Goal: Information Seeking & Learning: Understand process/instructions

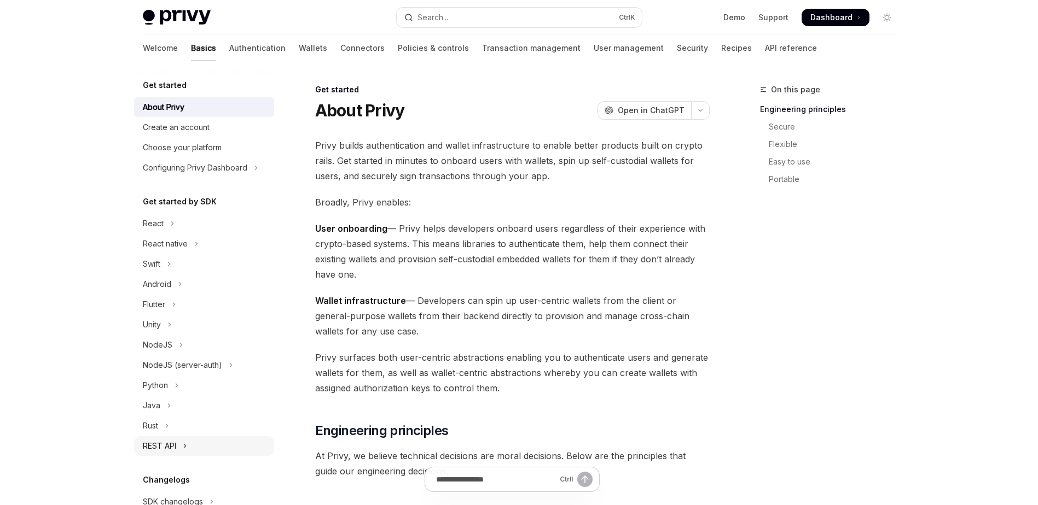
click at [177, 448] on button "REST API" at bounding box center [204, 447] width 140 height 20
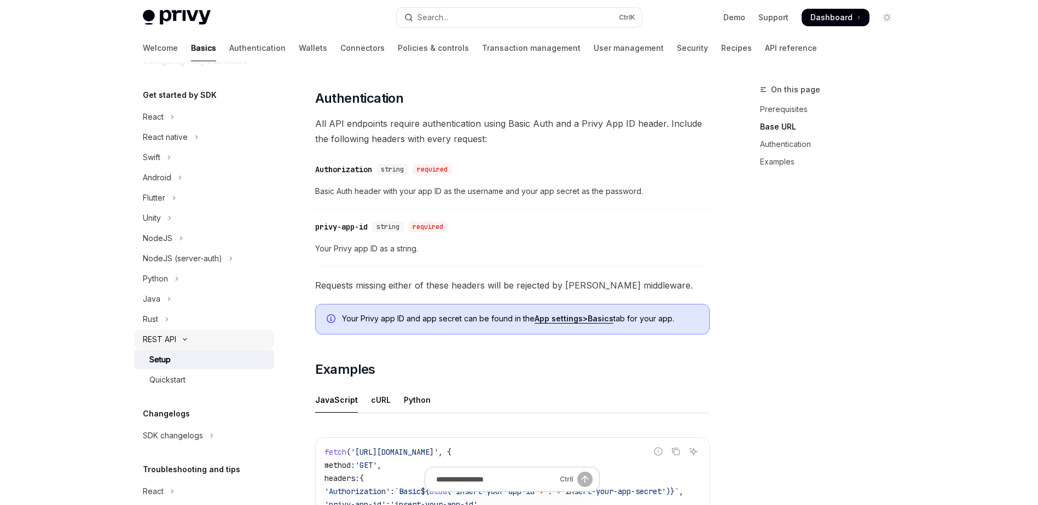
scroll to position [165, 0]
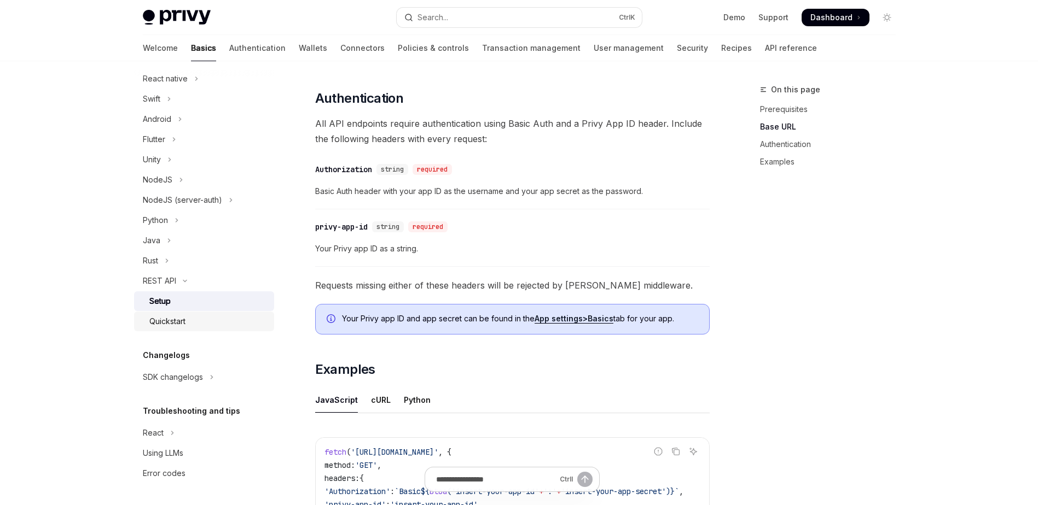
click at [176, 316] on div "Quickstart" at bounding box center [167, 321] width 36 height 13
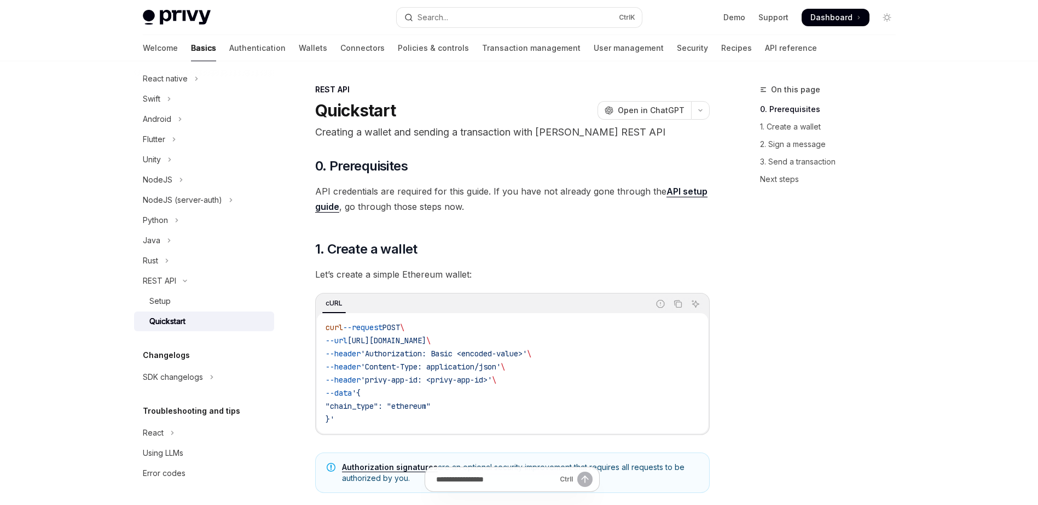
click at [481, 86] on div "REST API" at bounding box center [512, 89] width 394 height 11
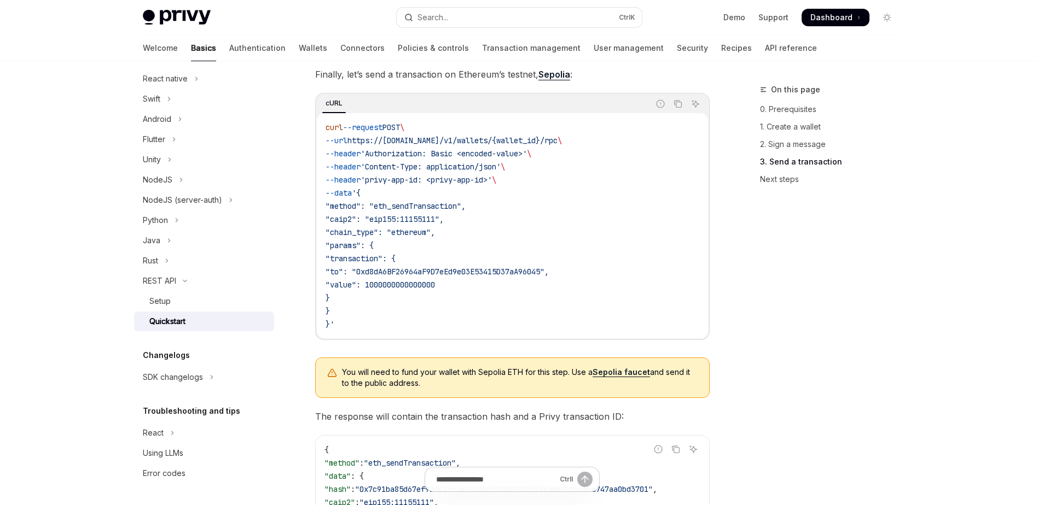
scroll to position [1072, 0]
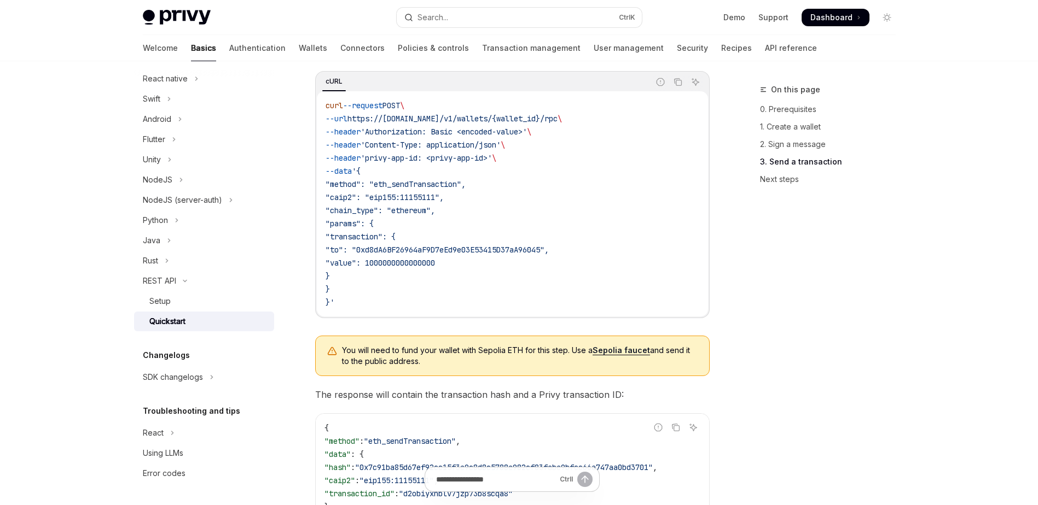
click at [748, 235] on div "On this page 0. Prerequisites 1. Create a wallet 2. Sign a message 3. Send a tr…" at bounding box center [821, 294] width 166 height 422
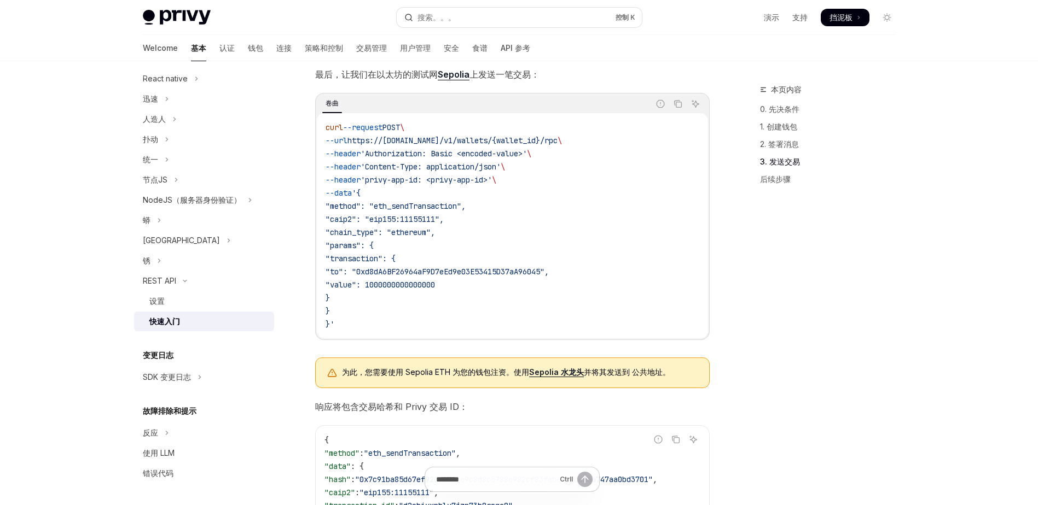
scroll to position [1028, 0]
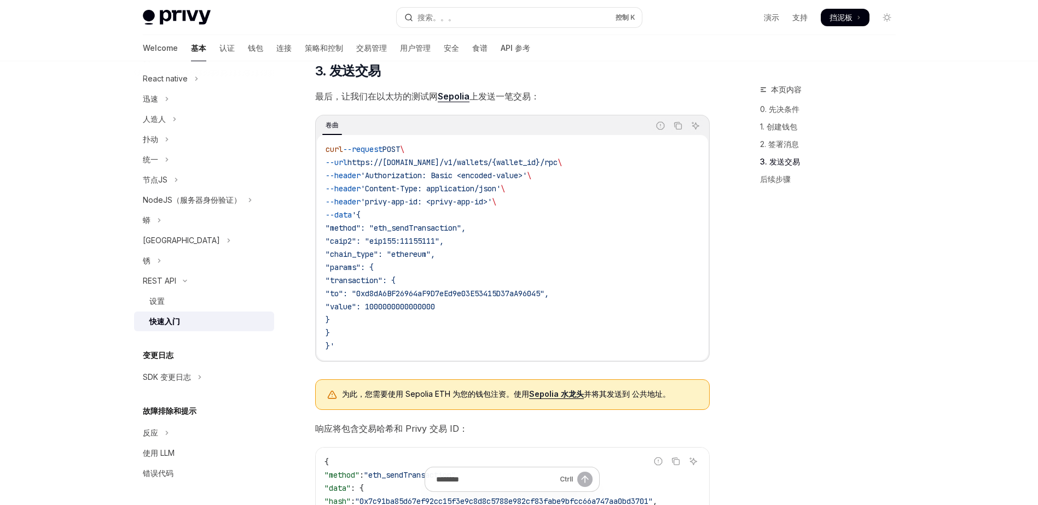
click at [452, 98] on link "Sepolia" at bounding box center [454, 96] width 32 height 11
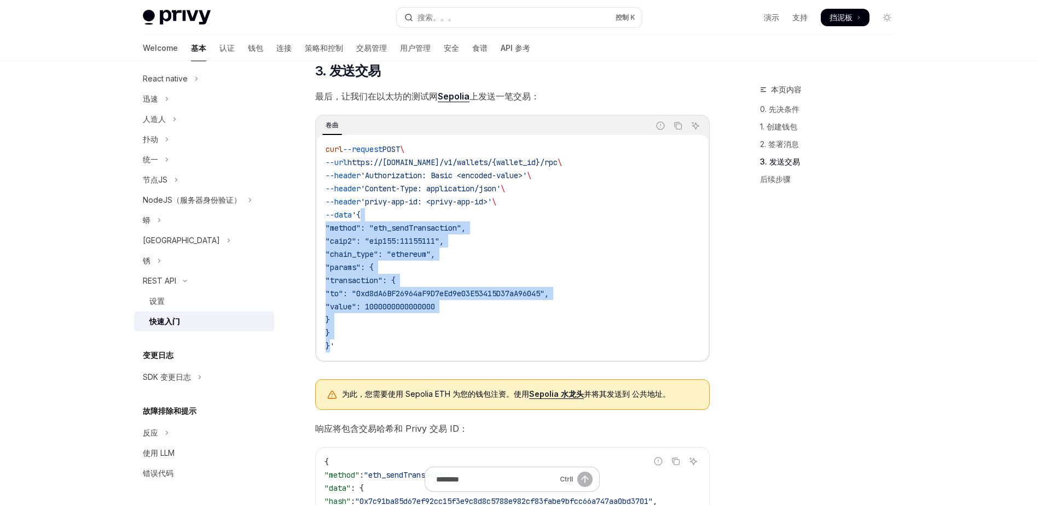
drag, startPoint x: 329, startPoint y: 348, endPoint x: 370, endPoint y: 218, distance: 136.3
click at [370, 218] on code "curl --request POST \ --url https://api.privy.io/v1/wallets/{wallet_id}/rpc \ -…" at bounding box center [512, 248] width 374 height 210
copy code "{ "method": "eth_sendTransaction", "caip2": "eip155:11155111", "chain_type": "e…"
click at [573, 96] on span "最后，让我们在以太坊的测试网 Sepolia 上发送一笔交易：" at bounding box center [512, 96] width 394 height 15
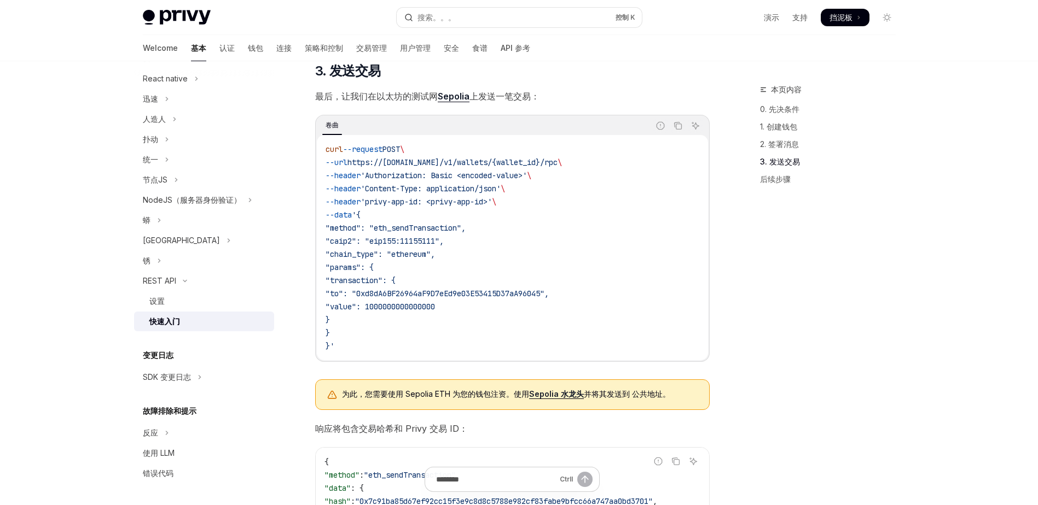
click at [556, 397] on link "Sepolia 水龙头" at bounding box center [556, 394] width 55 height 10
click at [457, 101] on link "Sepolia" at bounding box center [454, 96] width 32 height 11
click at [560, 398] on link "Sepolia 水龙头" at bounding box center [556, 394] width 55 height 10
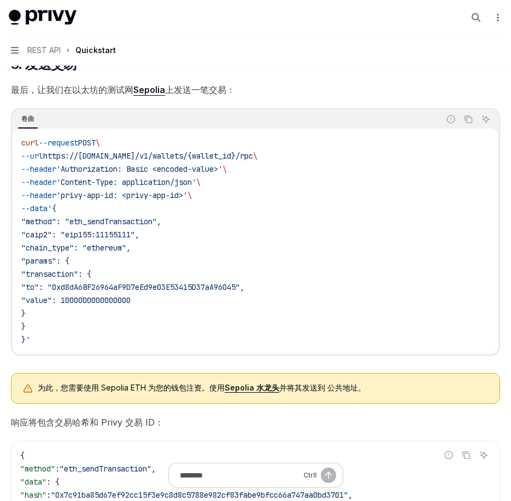
type textarea "*"
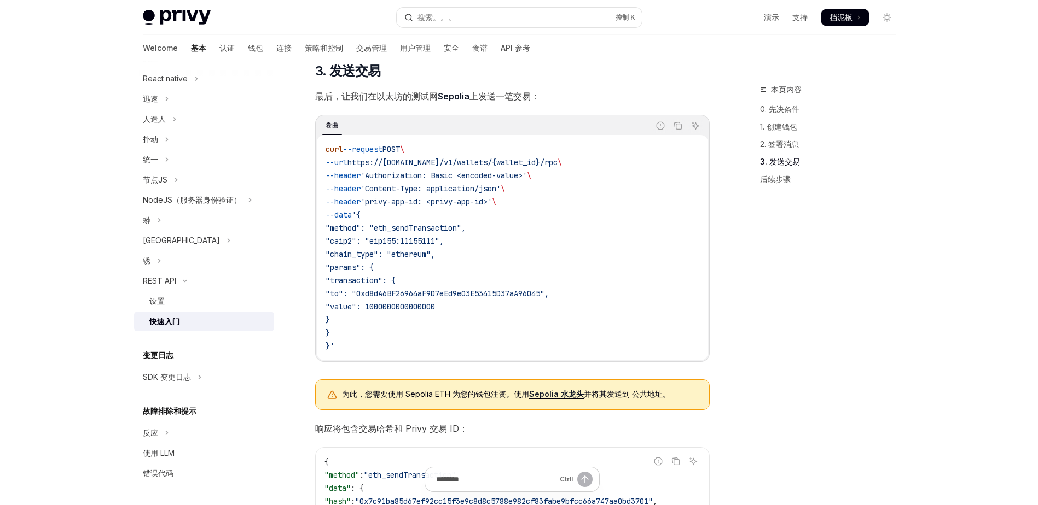
click at [451, 102] on link "Sepolia" at bounding box center [454, 96] width 32 height 11
click at [572, 398] on link "Sepolia 水龙头" at bounding box center [556, 394] width 55 height 10
click at [451, 94] on span "最后，让我们在以太坊的测试网 Sepolia 上发送一笔交易：" at bounding box center [512, 96] width 394 height 15
click at [457, 101] on link "Sepolia" at bounding box center [454, 96] width 32 height 11
click at [462, 99] on link "Sepolia" at bounding box center [454, 96] width 32 height 11
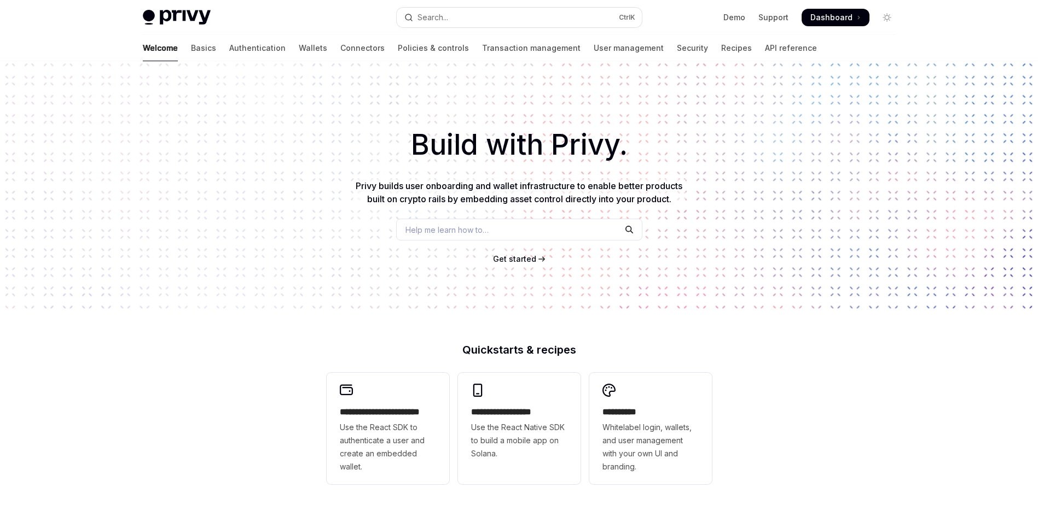
drag, startPoint x: 128, startPoint y: 0, endPoint x: 829, endPoint y: 13, distance: 700.9
click at [829, 13] on span "Dashboard" at bounding box center [831, 17] width 42 height 11
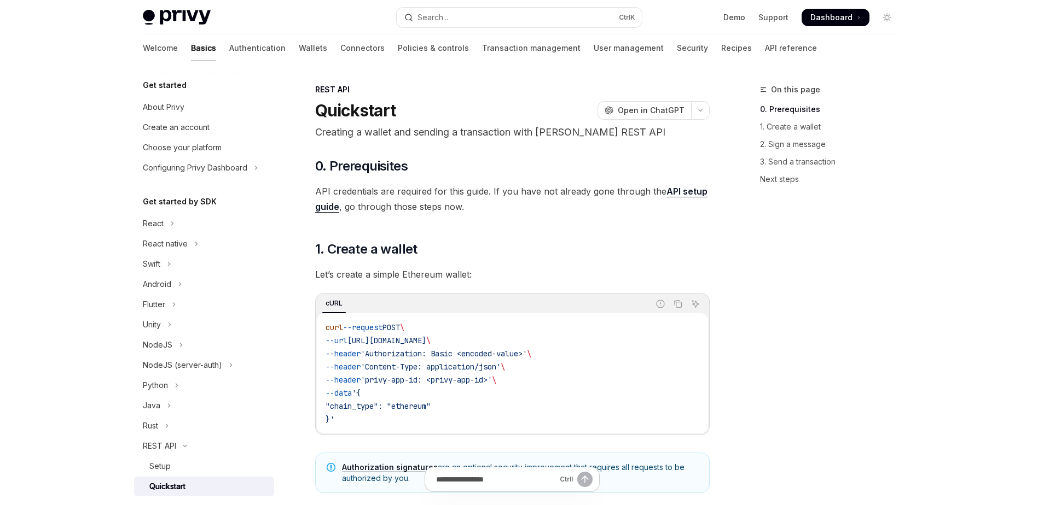
click at [432, 87] on div "REST API" at bounding box center [512, 89] width 394 height 11
drag, startPoint x: 432, startPoint y: 87, endPoint x: 163, endPoint y: 88, distance: 269.1
click at [163, 88] on h5 "Get started" at bounding box center [165, 85] width 44 height 13
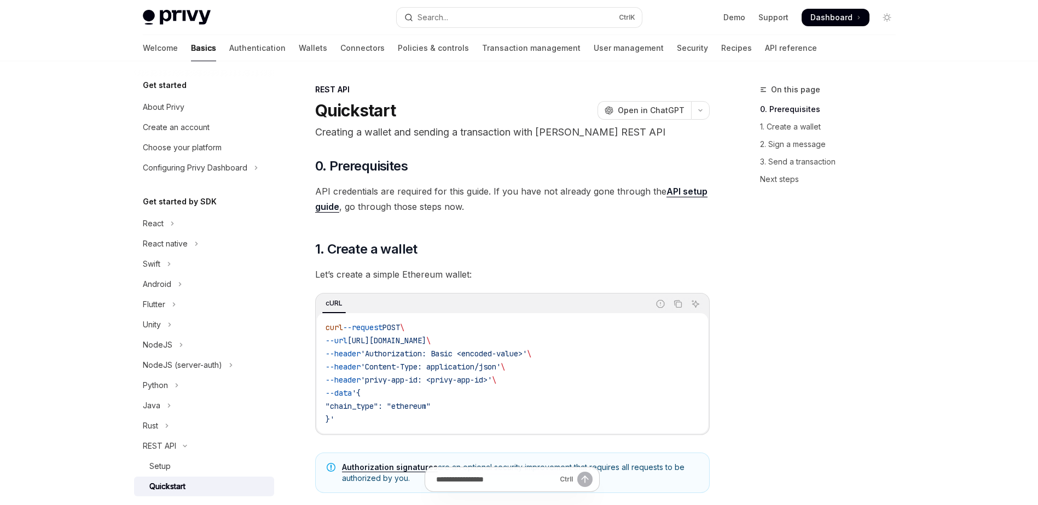
click at [475, 92] on div "REST API" at bounding box center [512, 89] width 394 height 11
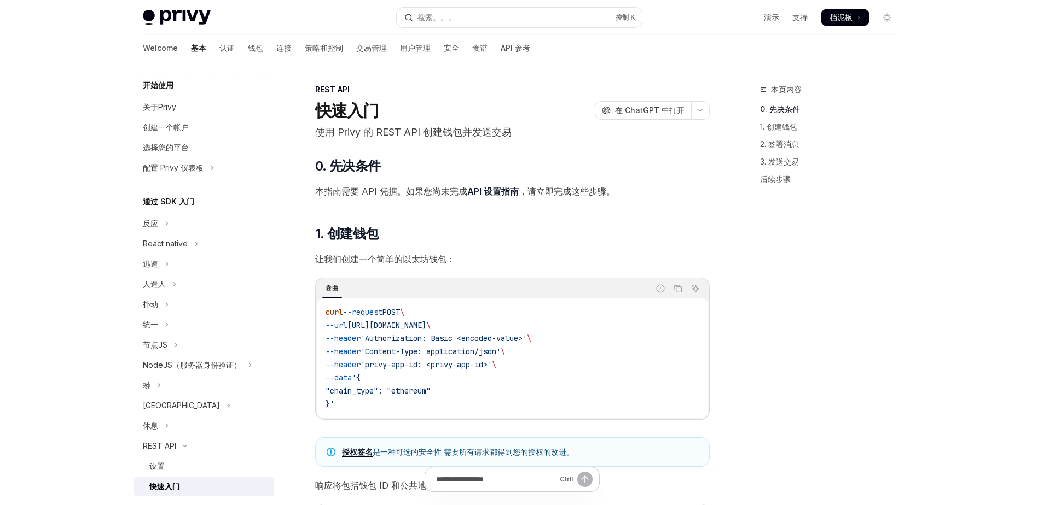
click at [460, 91] on div "REST API" at bounding box center [512, 89] width 394 height 11
click at [158, 132] on div "创建一个帐户" at bounding box center [166, 127] width 46 height 13
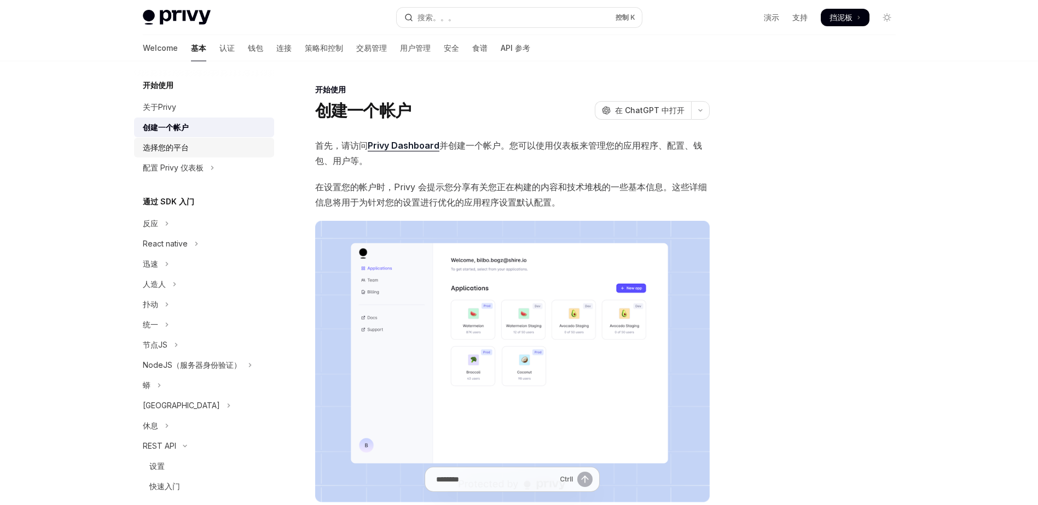
click at [167, 149] on div "选择您的平台" at bounding box center [166, 147] width 46 height 13
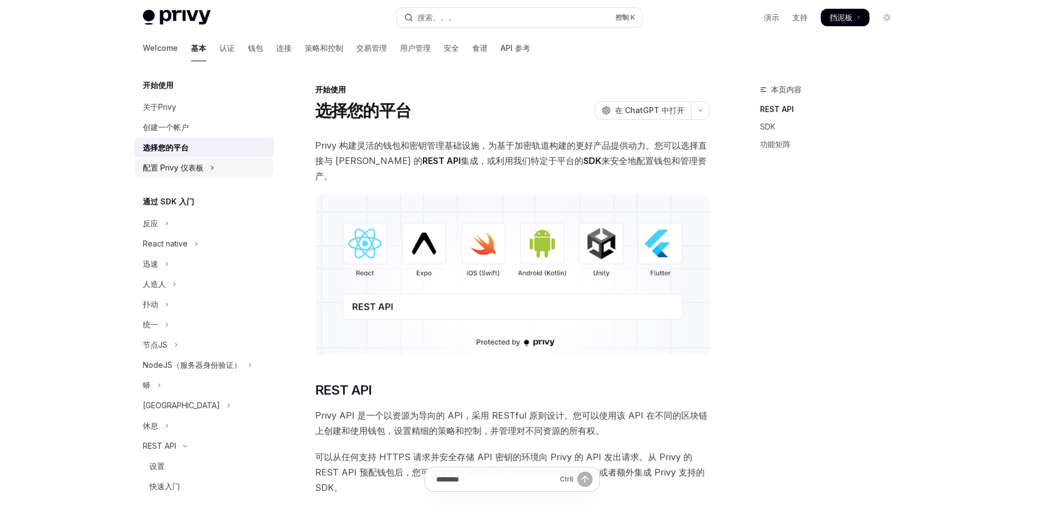
click at [188, 167] on div "配置 Privy 仪表板" at bounding box center [173, 167] width 61 height 13
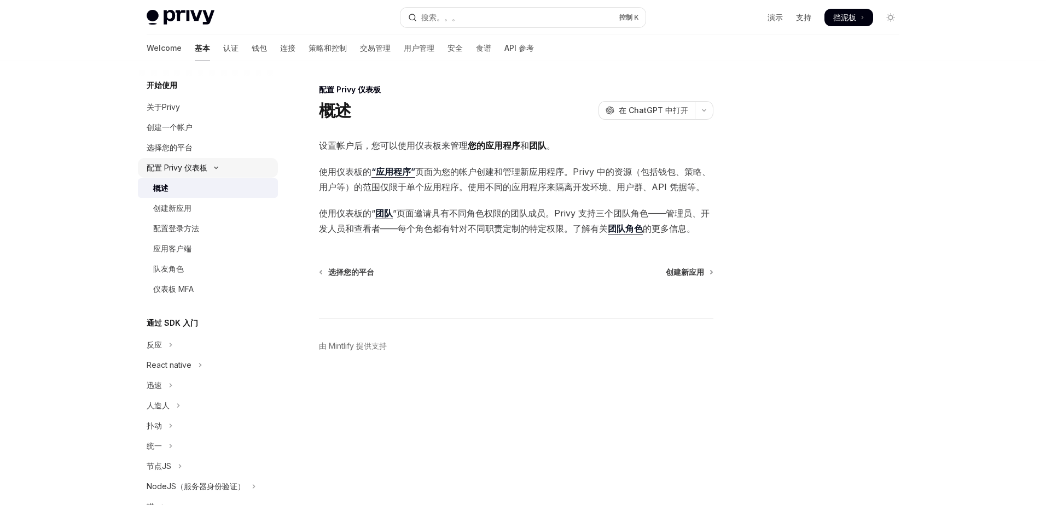
click at [195, 171] on div "配置 Privy 仪表板" at bounding box center [177, 167] width 61 height 13
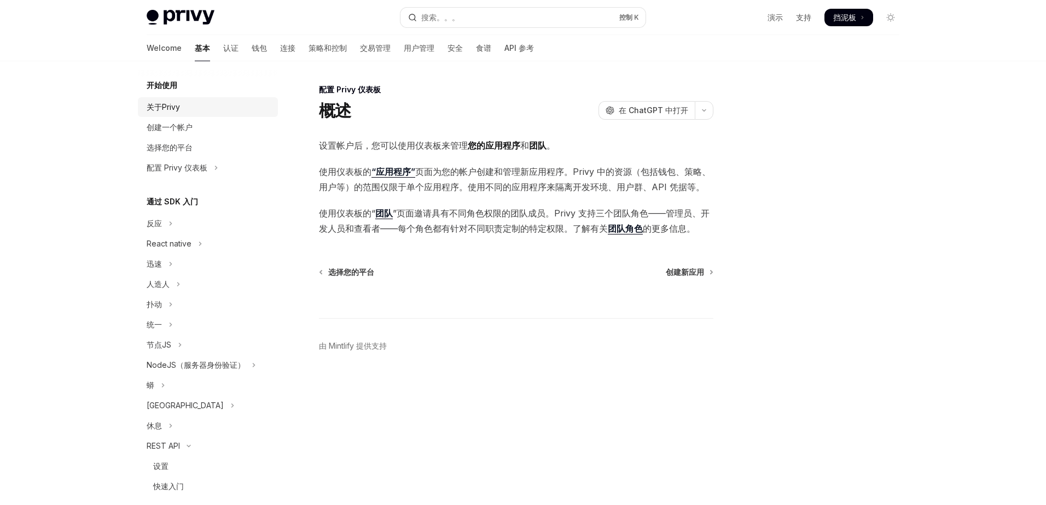
click at [171, 106] on div "关于Privy" at bounding box center [163, 107] width 33 height 13
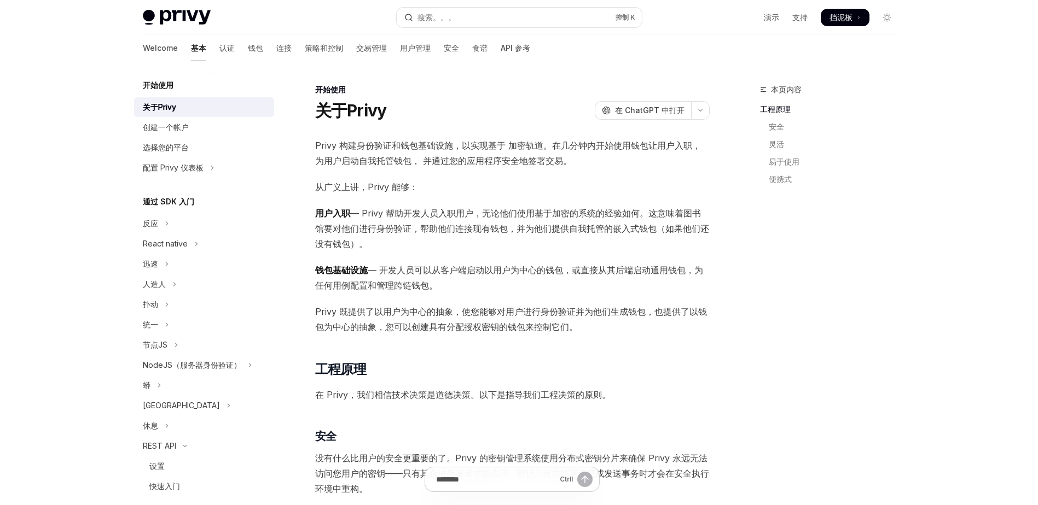
click at [428, 103] on div "关于Privy 开放人工智能 在 ChatGPT 中打开" at bounding box center [512, 111] width 394 height 20
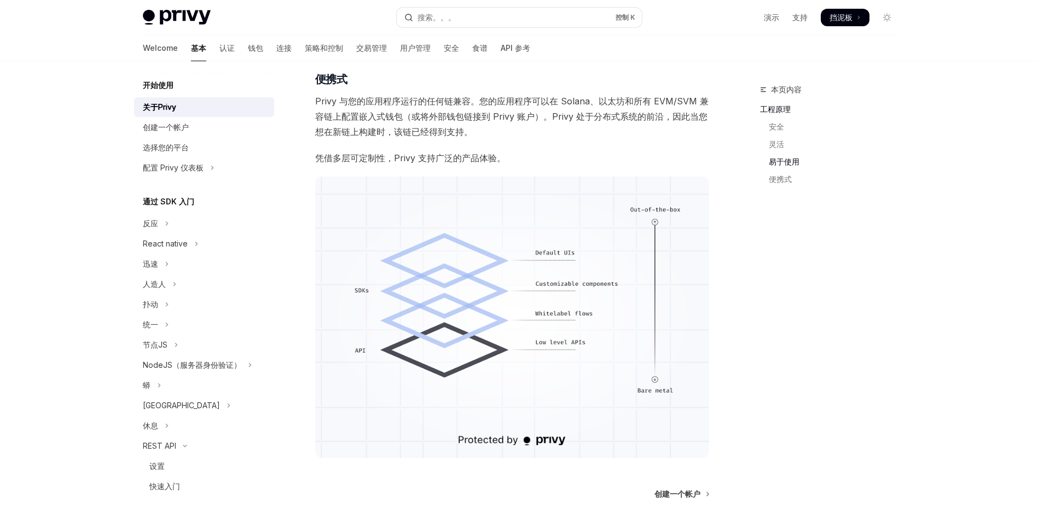
scroll to position [765, 0]
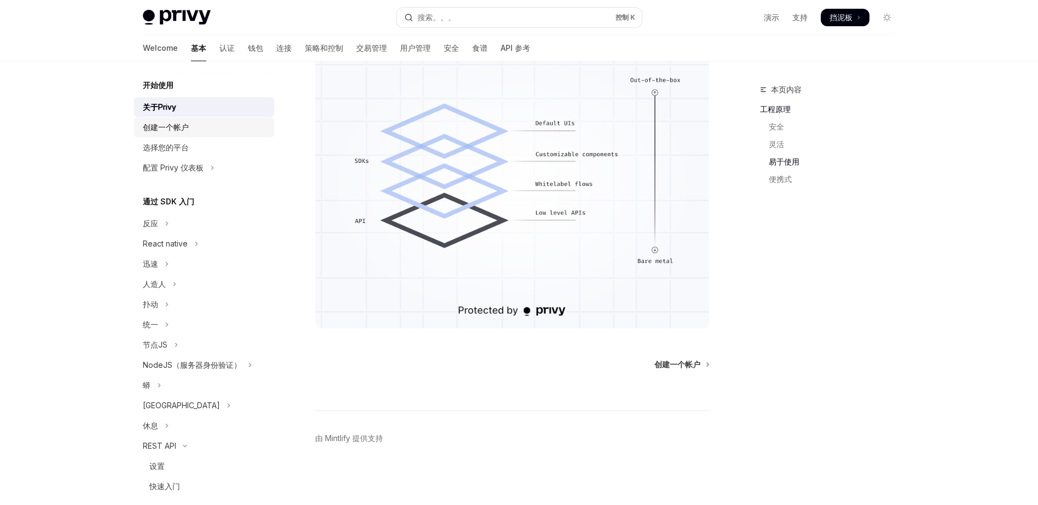
click at [163, 127] on div "创建一个帐户" at bounding box center [166, 127] width 46 height 13
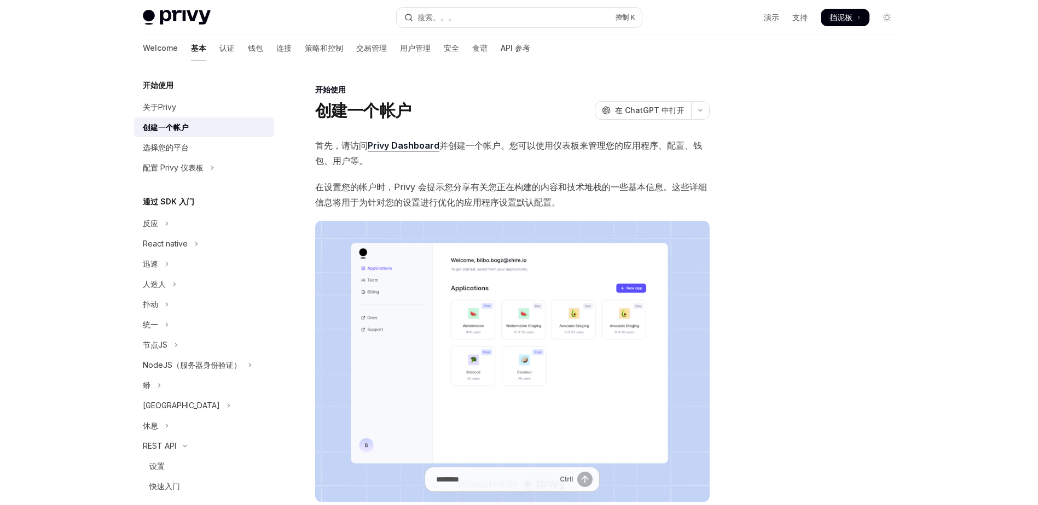
click at [443, 79] on div "开始使用 创建一个帐户 开放人工智能 在 ChatGPT 中打开 开放人工智能 Open in ChatGPT 首先，请访问 Privy Dashboard …" at bounding box center [519, 370] width 770 height 618
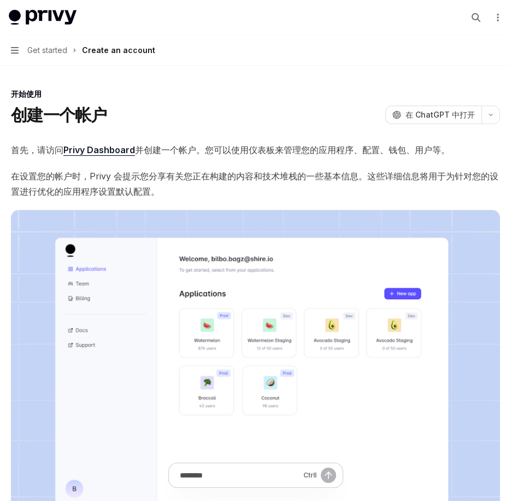
click at [25, 53] on button "Navigation Get started Create an account" at bounding box center [255, 50] width 511 height 31
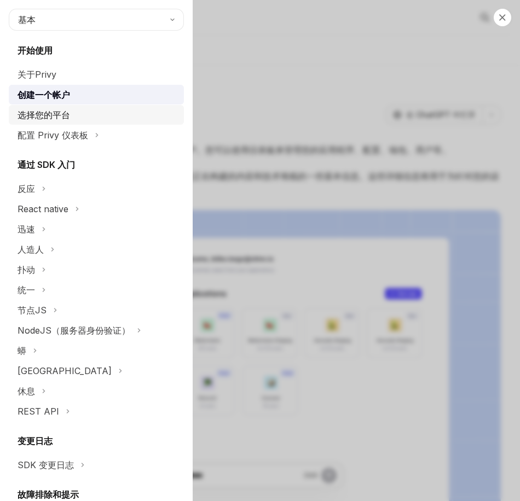
click at [42, 114] on div "选择您的平台" at bounding box center [44, 114] width 53 height 13
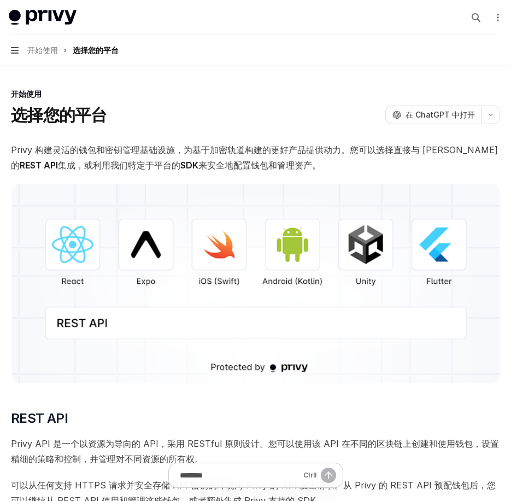
click at [18, 51] on icon "button" at bounding box center [15, 50] width 8 height 9
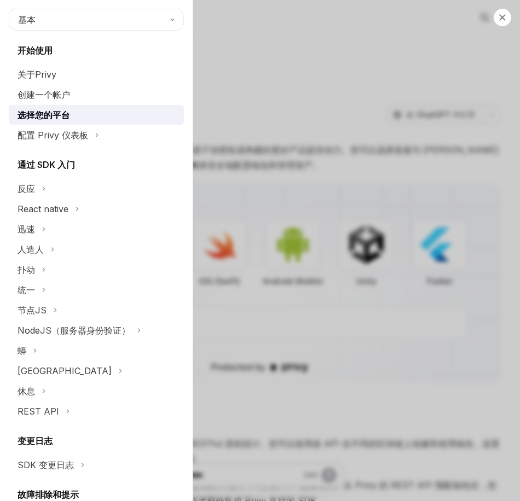
click at [279, 59] on div "关闭导航 基本 开始使用 关于Privy 创建一个帐户 选择您的平台 配置 Privy 仪表板 通过 SDK 入门 反应 React native 迅速 人造…" at bounding box center [260, 250] width 520 height 501
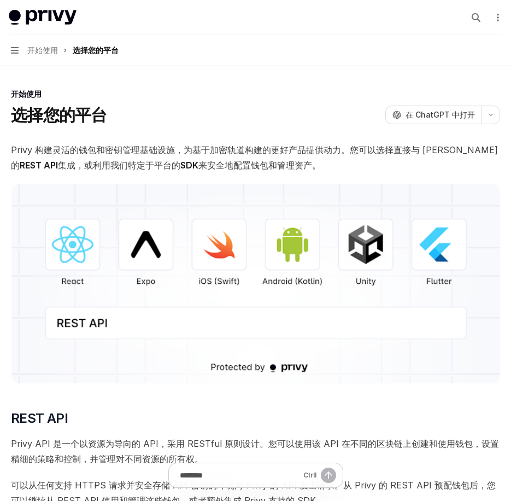
click at [192, 99] on div "开始使用" at bounding box center [256, 94] width 490 height 11
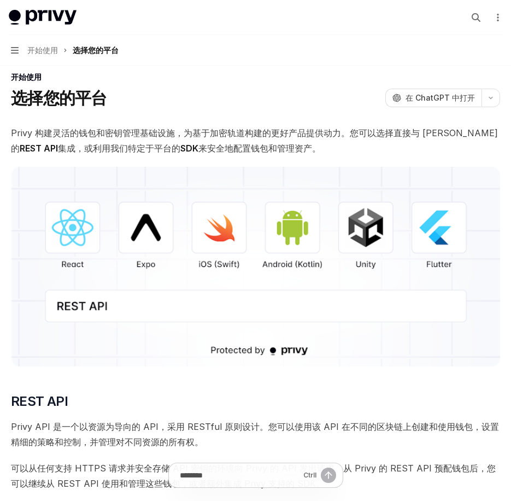
scroll to position [18, 0]
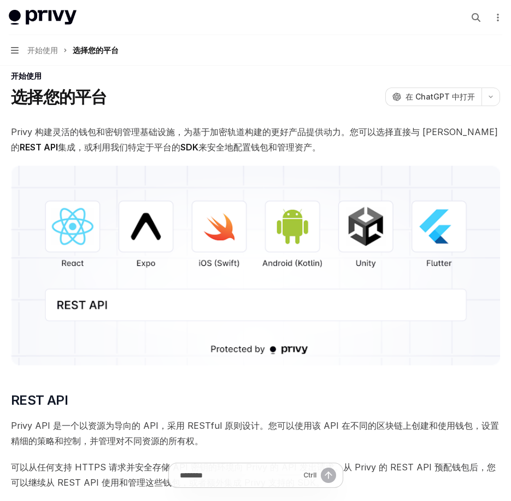
click at [198, 82] on div "开始使用 选择您的平台 开放人工智能 在 ChatGPT 中打开" at bounding box center [256, 89] width 490 height 36
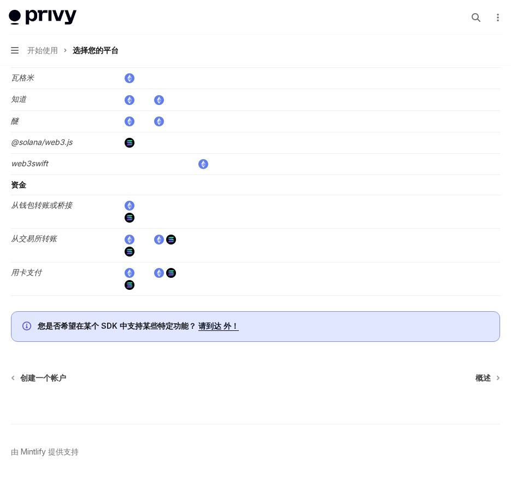
scroll to position [1916, 0]
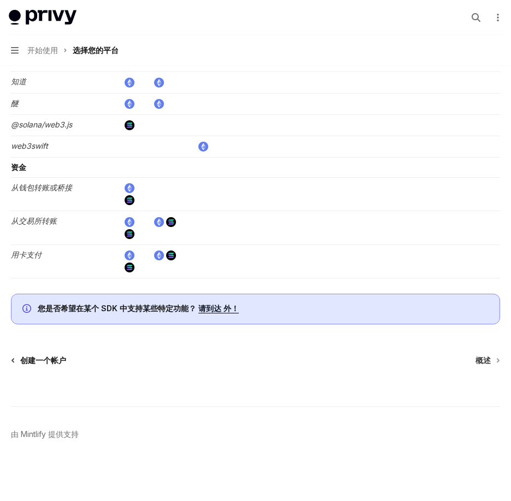
click at [48, 359] on span "创建一个帐户" at bounding box center [43, 360] width 46 height 11
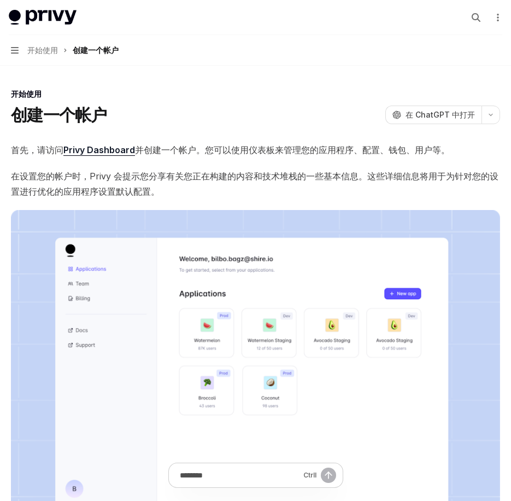
click at [25, 47] on button "导航 开始使用 创建一个帐户" at bounding box center [255, 50] width 511 height 31
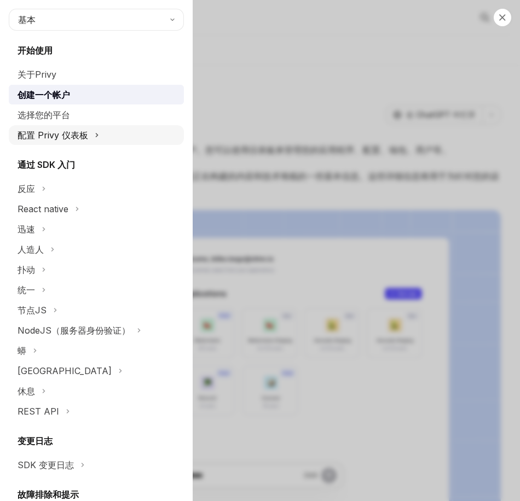
click at [56, 135] on div "配置 Privy 仪表板" at bounding box center [53, 135] width 71 height 13
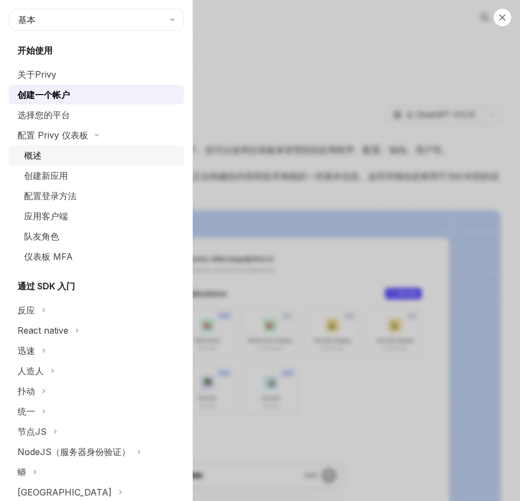
click at [55, 158] on div "概述" at bounding box center [100, 155] width 153 height 13
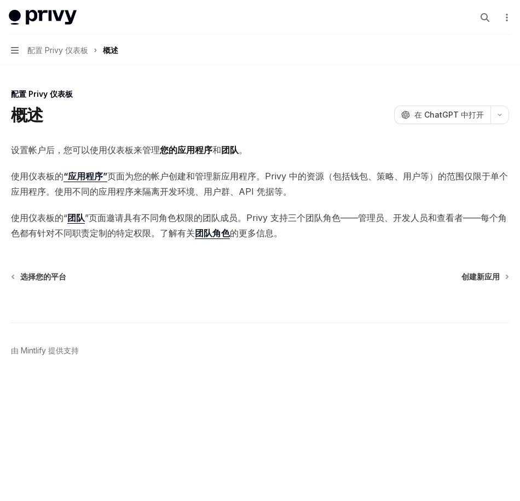
click at [184, 107] on div "概述 开放人工智能 在 ChatGPT 中打开" at bounding box center [260, 115] width 498 height 20
click at [90, 174] on link "“应用程序”" at bounding box center [85, 176] width 44 height 11
click at [9, 55] on button "导航 配置 Privy 仪表板 概述" at bounding box center [260, 50] width 520 height 31
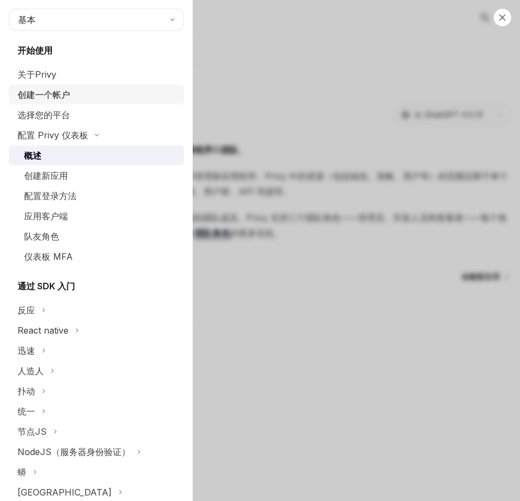
click at [59, 91] on div "创建一个帐户" at bounding box center [44, 94] width 53 height 13
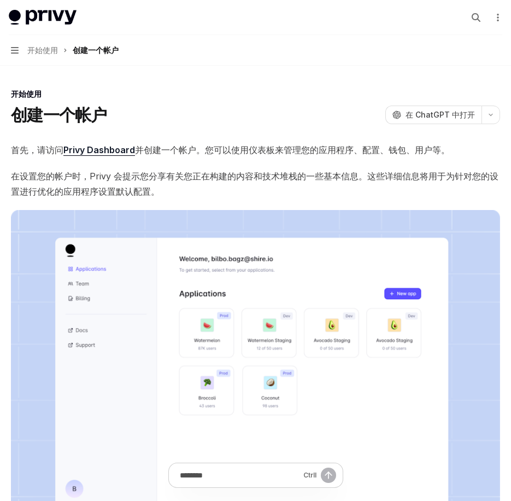
click at [107, 156] on div "首先，请访问 Privy Dashboard 并创建一个帐户。您可以使用仪表板来管理您的应用程序、配置、钱包、用户等。 在设置您的帐户时，Privy 会提示您…" at bounding box center [256, 351] width 490 height 418
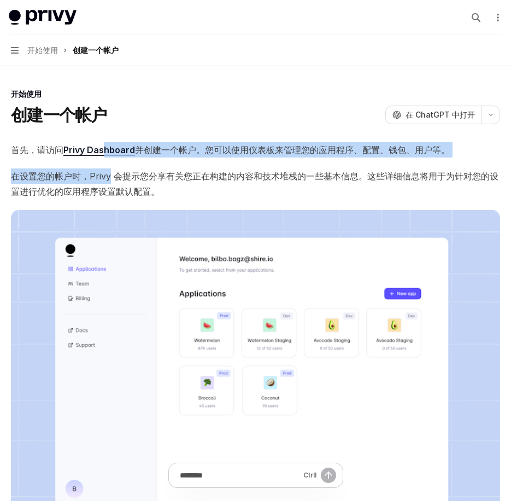
drag, startPoint x: 105, startPoint y: 154, endPoint x: 101, endPoint y: 149, distance: 6.6
click at [101, 149] on link "Privy Dashboard" at bounding box center [99, 149] width 72 height 11
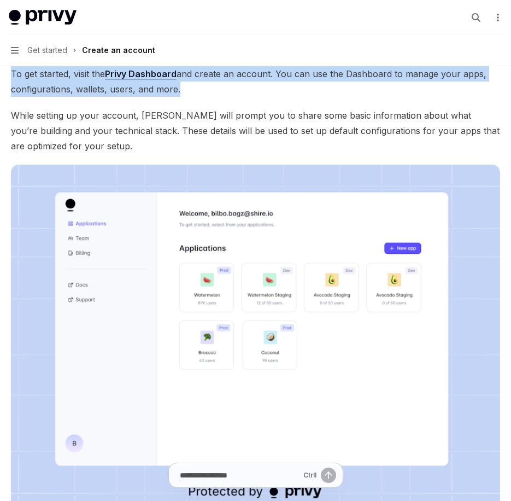
scroll to position [75, 0]
click at [160, 55] on button "Navigation Get started Create an account" at bounding box center [255, 50] width 511 height 31
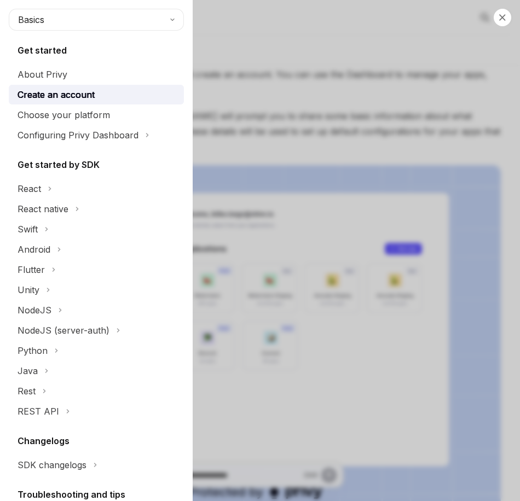
click at [230, 48] on div "Close navigation Basics Get started About Privy Create an account Choose your p…" at bounding box center [260, 250] width 520 height 501
type textarea "*"
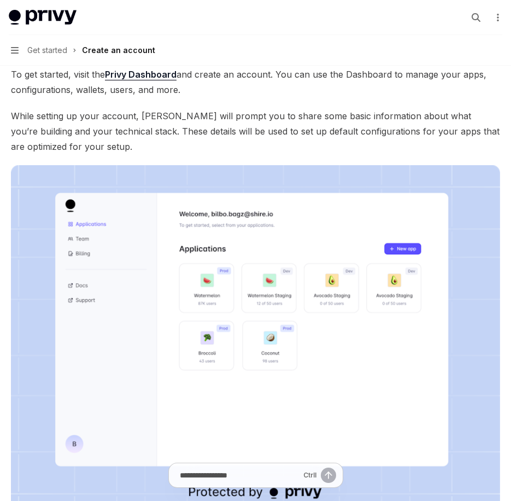
click at [152, 70] on link "Privy Dashboard" at bounding box center [141, 74] width 72 height 11
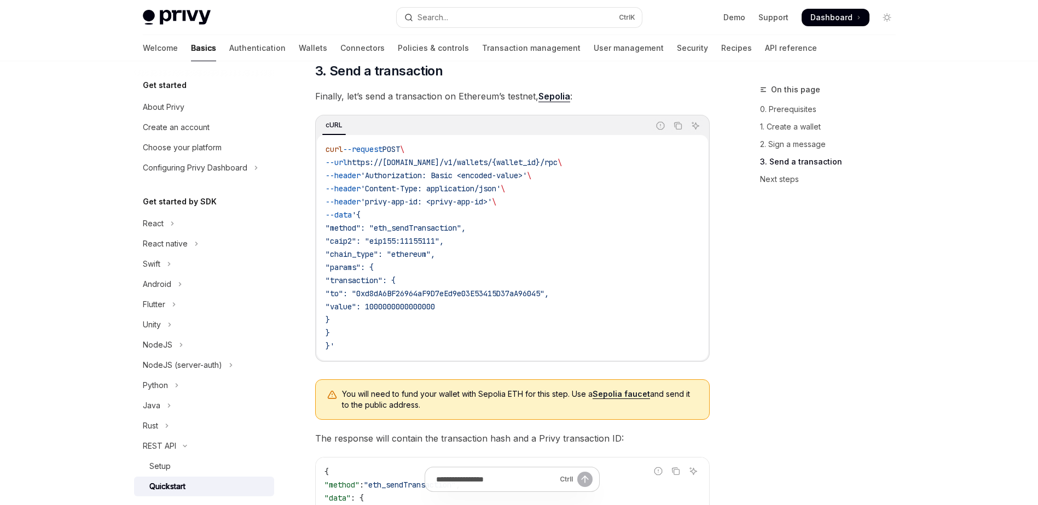
click at [557, 102] on link "Sepolia" at bounding box center [554, 96] width 32 height 11
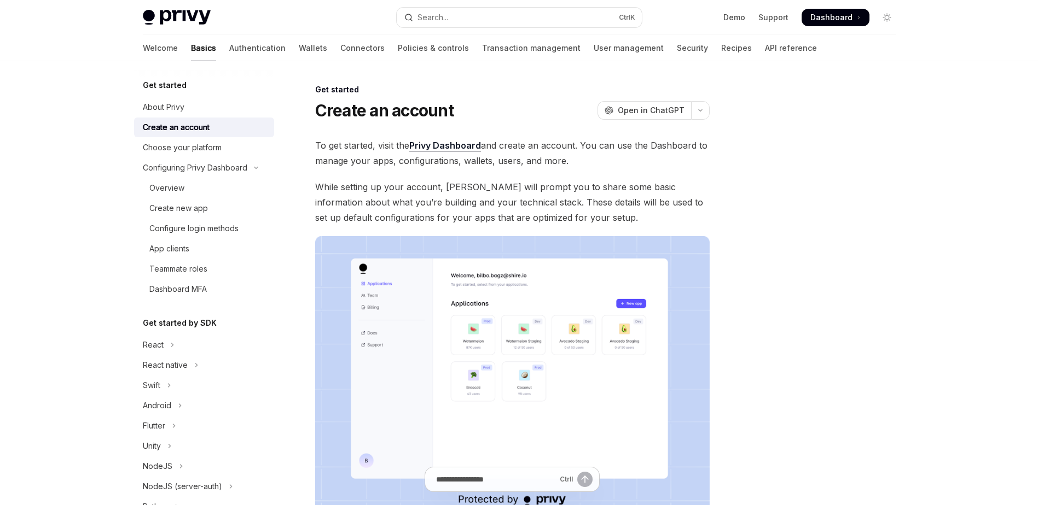
click at [408, 83] on div "Get started Create an account OpenAI Open in ChatGPT OpenAI Open in ChatGPT To …" at bounding box center [519, 377] width 770 height 633
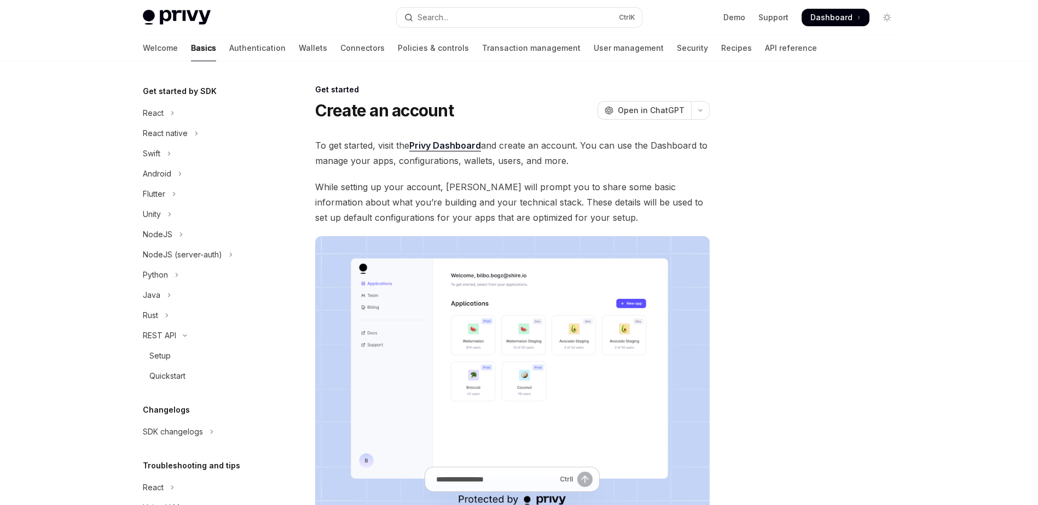
scroll to position [287, 0]
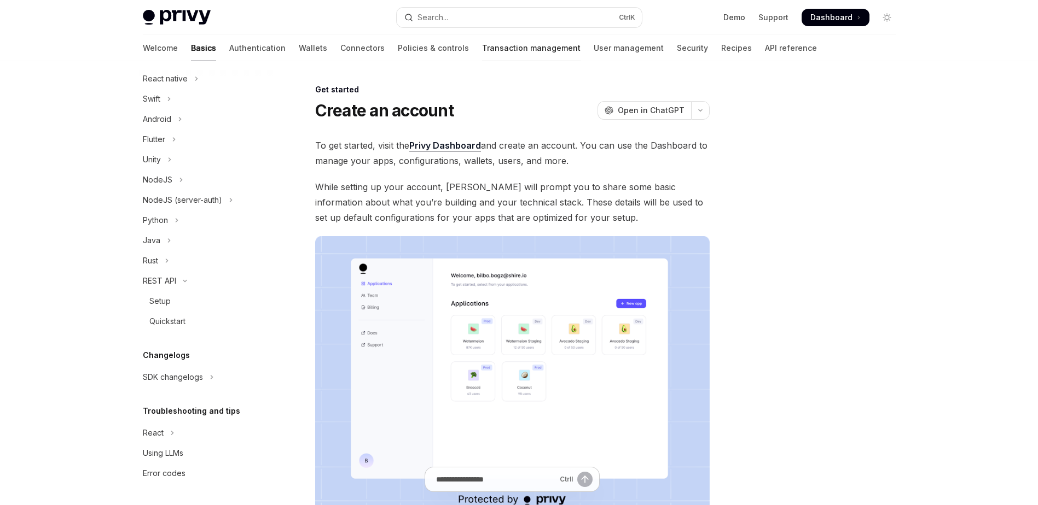
click at [482, 49] on font "Transaction management" at bounding box center [531, 48] width 98 height 11
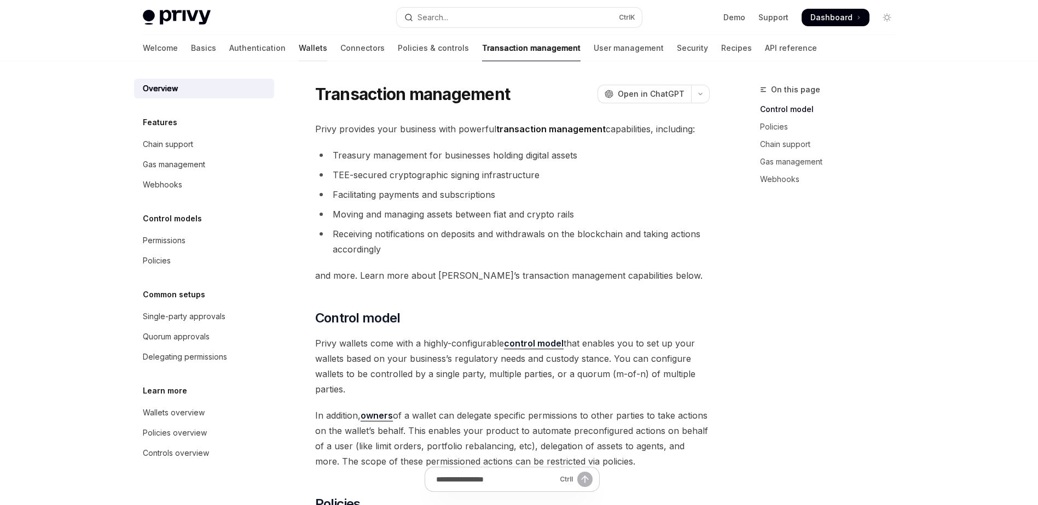
click at [299, 50] on font "Wallets" at bounding box center [313, 48] width 28 height 11
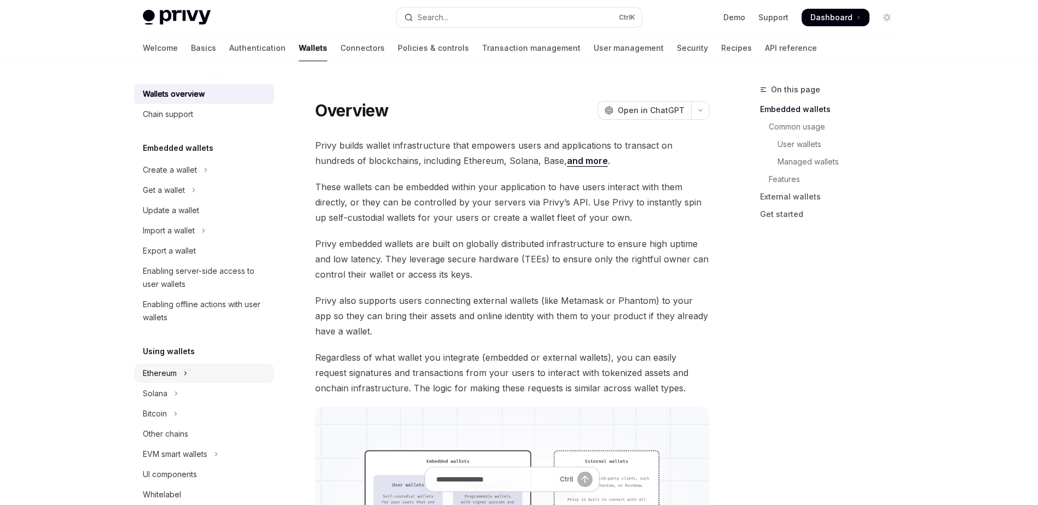
click at [170, 369] on div "Ethereum" at bounding box center [160, 373] width 34 height 13
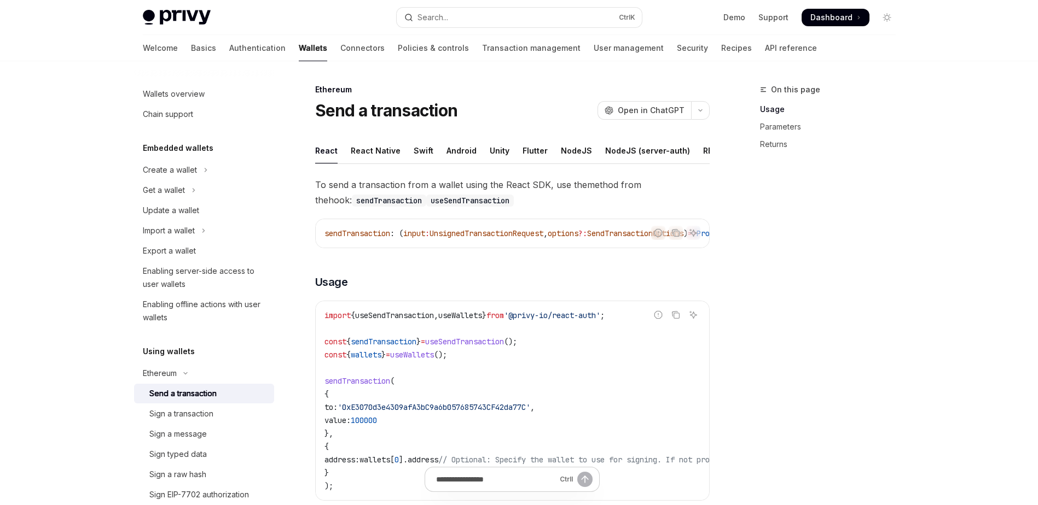
click at [207, 397] on div "Send a transaction" at bounding box center [182, 393] width 67 height 13
click at [597, 153] on font "REST API" at bounding box center [606, 150] width 34 height 13
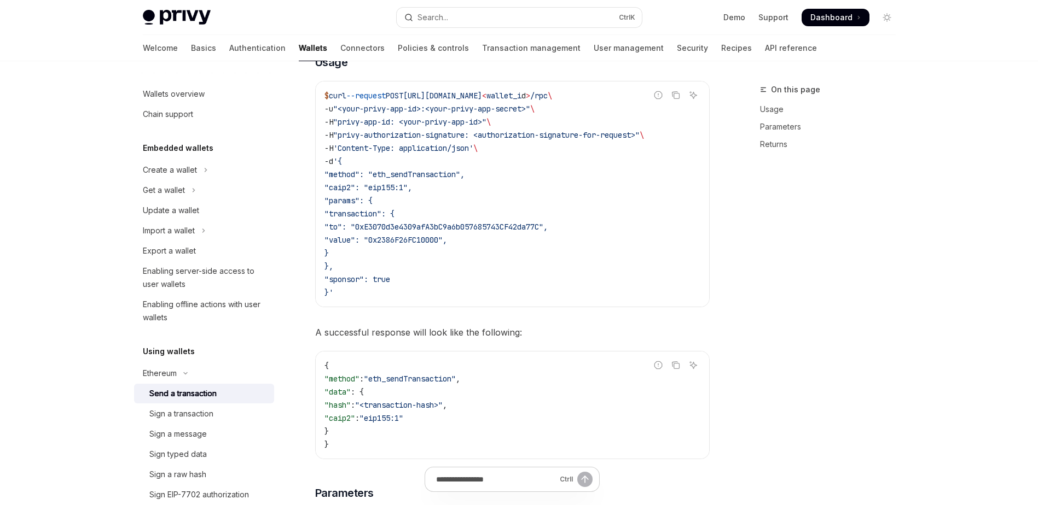
scroll to position [263, 0]
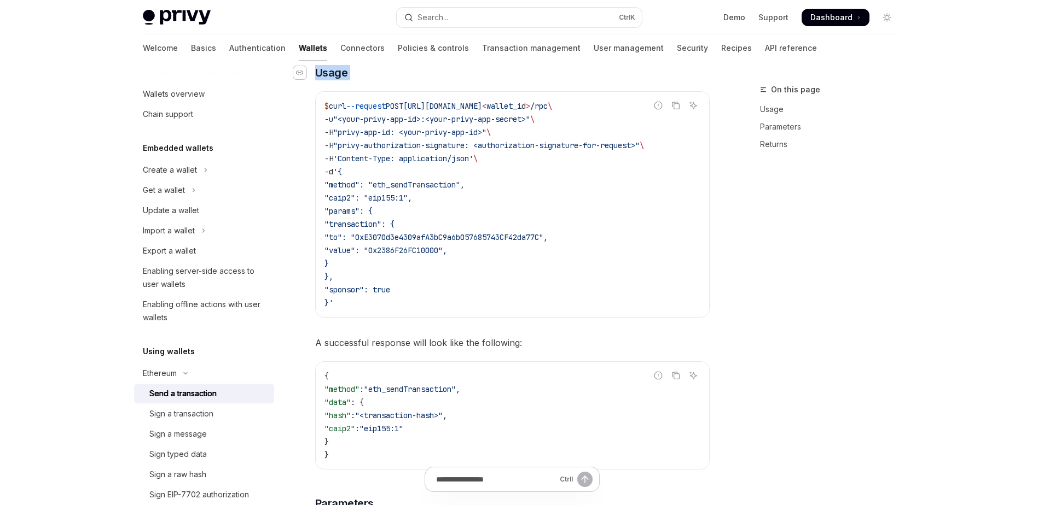
drag, startPoint x: 309, startPoint y: 100, endPoint x: 301, endPoint y: 74, distance: 26.3
click at [301, 74] on div "Navigate to header" at bounding box center [299, 72] width 13 height 13
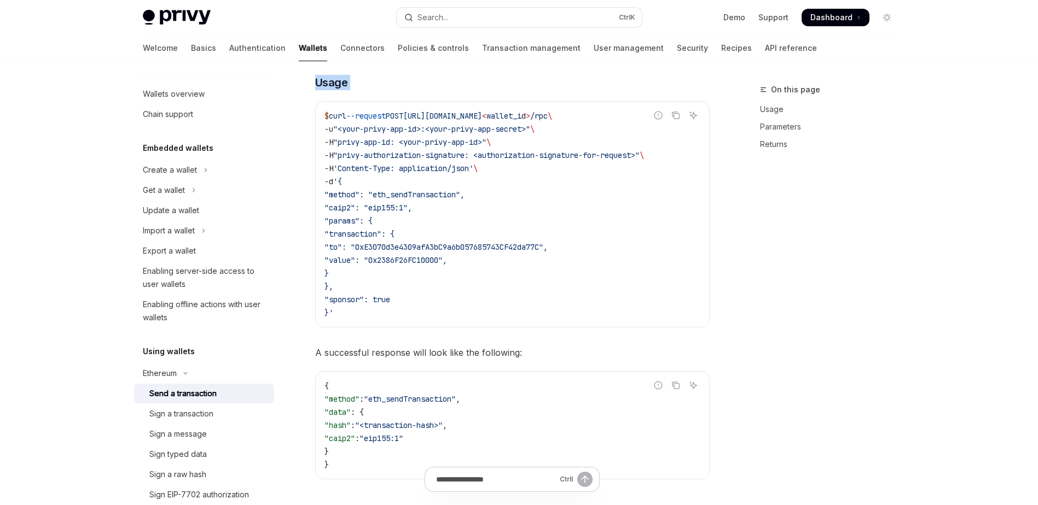
click at [358, 79] on div "To send a transaction, make a request to POST Report incorrect code Copy Ask AI…" at bounding box center [512, 481] width 394 height 1112
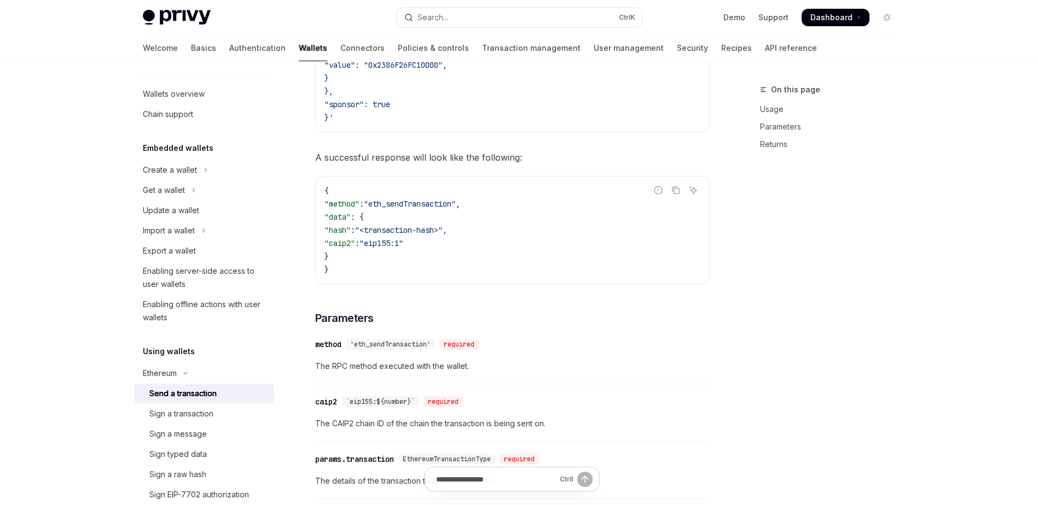
scroll to position [449, 0]
click at [306, 137] on div "Ethereum Send a transaction OpenAI Open in ChatGPT OpenAI Open in ChatGPT React…" at bounding box center [410, 345] width 604 height 1421
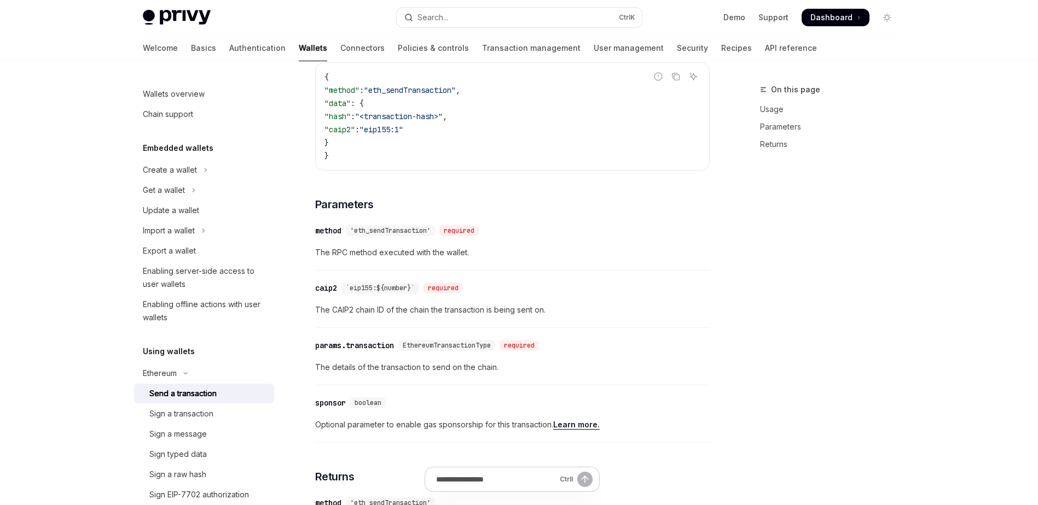
click at [300, 139] on div "Ethereum Send a transaction OpenAI Open in ChatGPT OpenAI Open in ChatGPT React…" at bounding box center [410, 231] width 604 height 1421
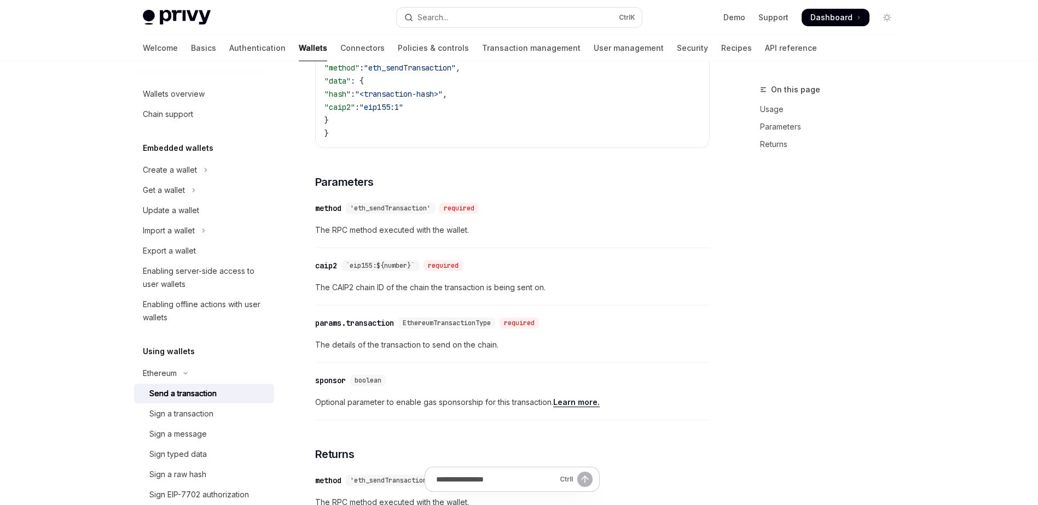
scroll to position [585, 0]
click at [303, 110] on div "Ethereum Send a transaction OpenAI Open in ChatGPT OpenAI Open in ChatGPT React…" at bounding box center [410, 208] width 604 height 1421
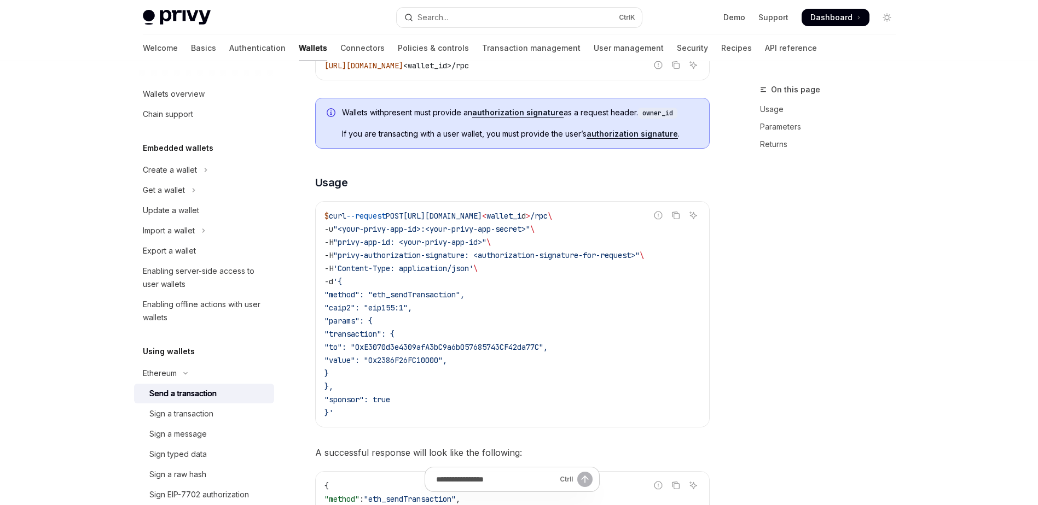
scroll to position [0, 0]
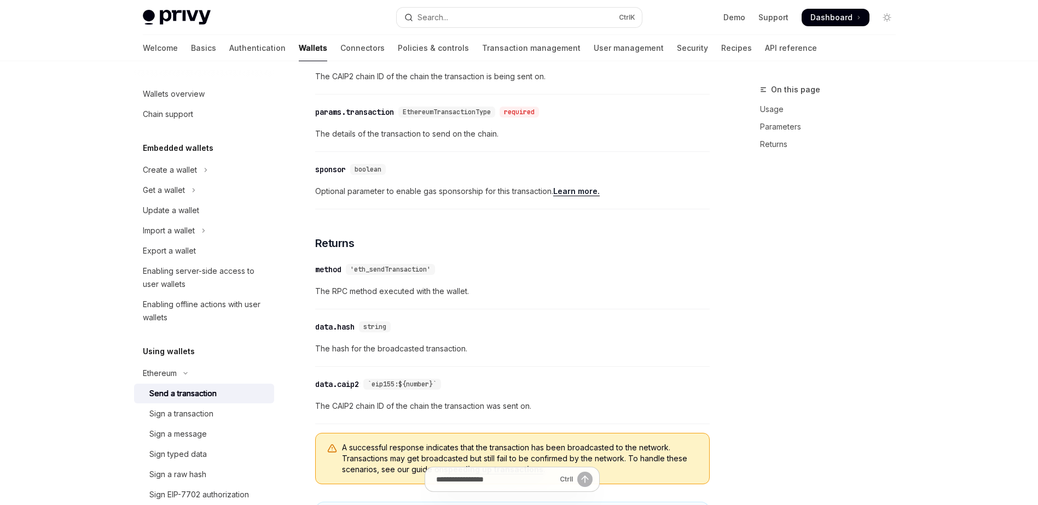
scroll to position [810, 0]
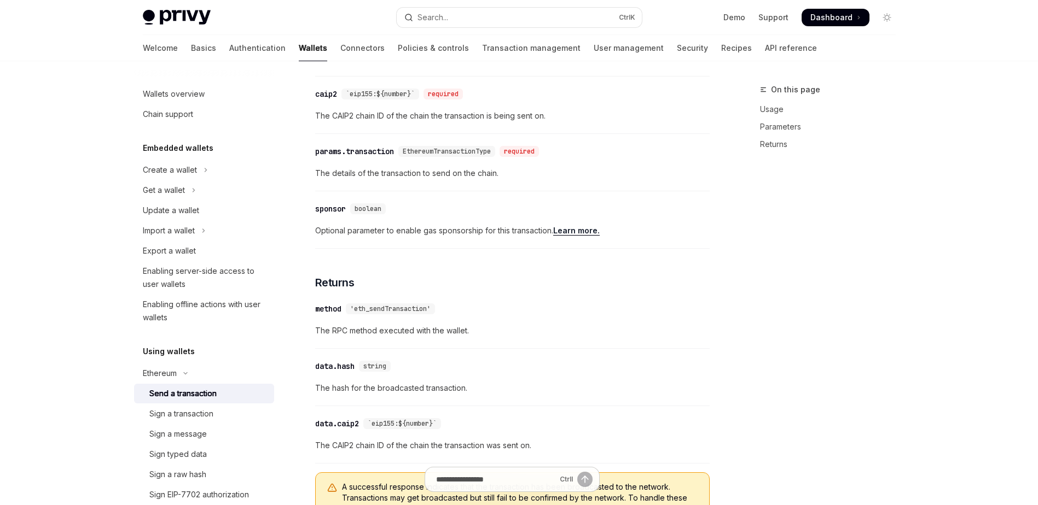
scroll to position [757, 0]
click at [303, 170] on div "Ethereum Send a transaction OpenAI Open in ChatGPT OpenAI Open in ChatGPT React…" at bounding box center [410, 37] width 604 height 1421
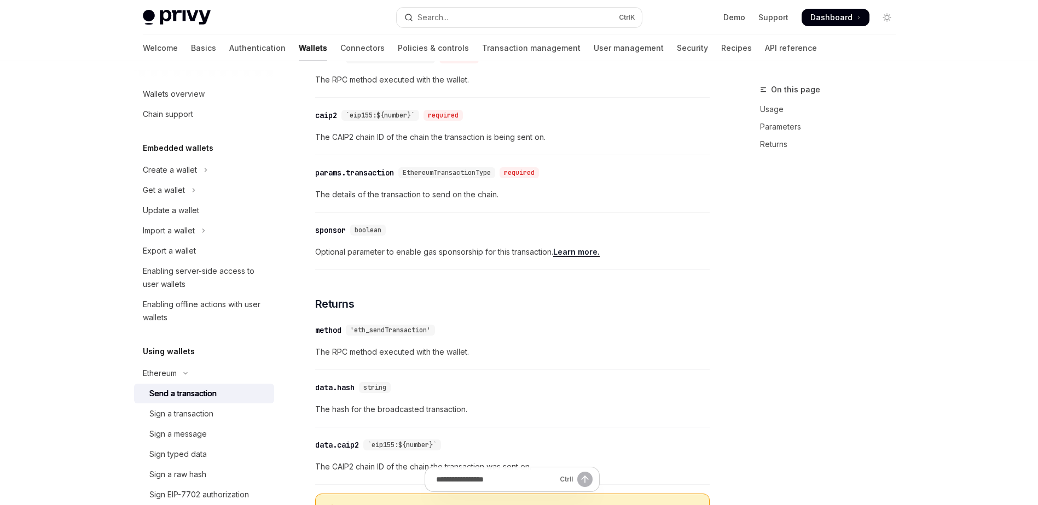
scroll to position [713, 0]
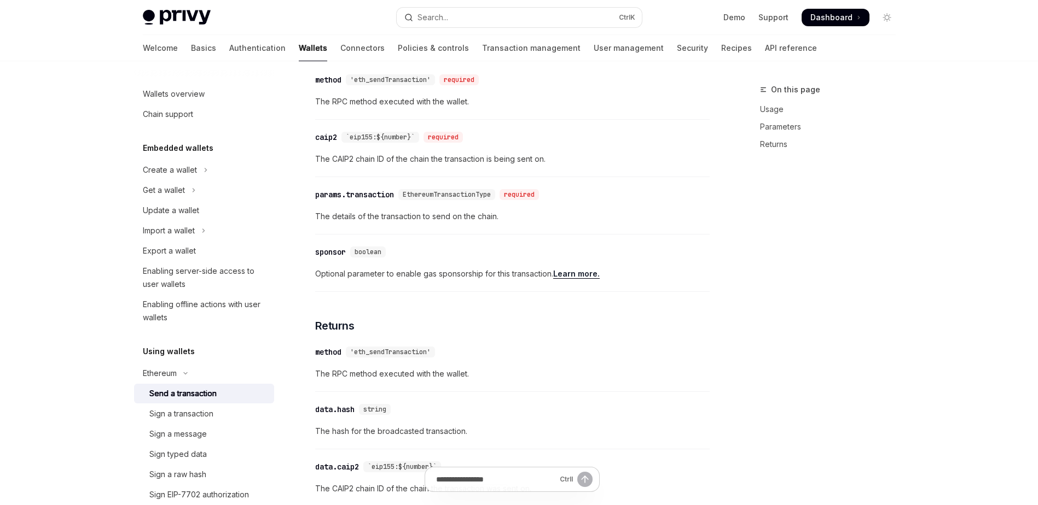
click at [585, 278] on link "Learn more." at bounding box center [576, 274] width 46 height 10
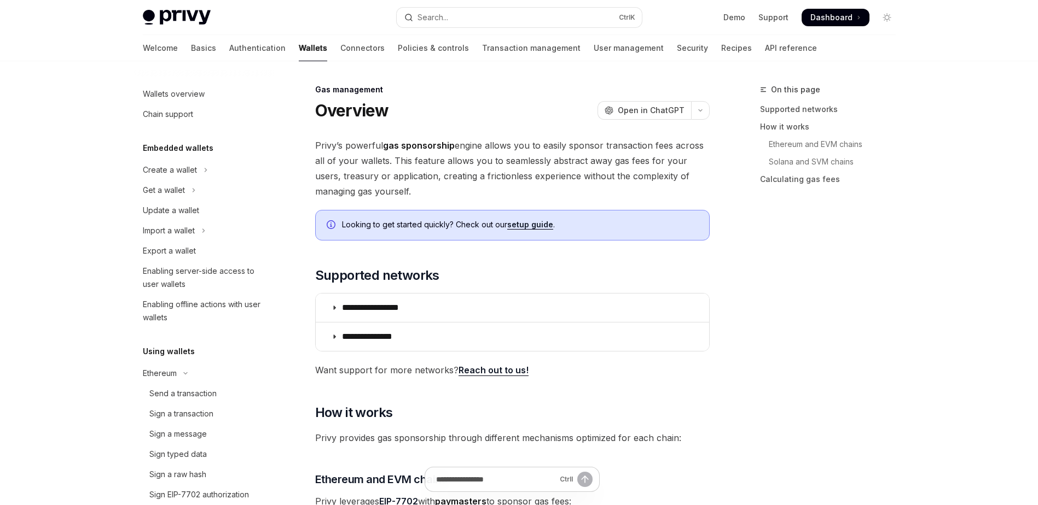
scroll to position [642, 0]
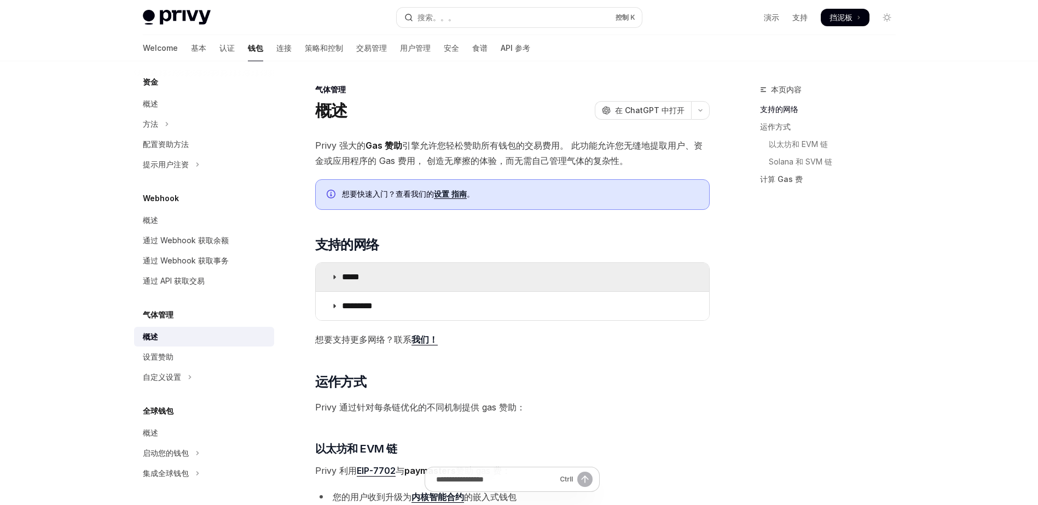
click at [351, 281] on p "*****" at bounding box center [364, 277] width 44 height 11
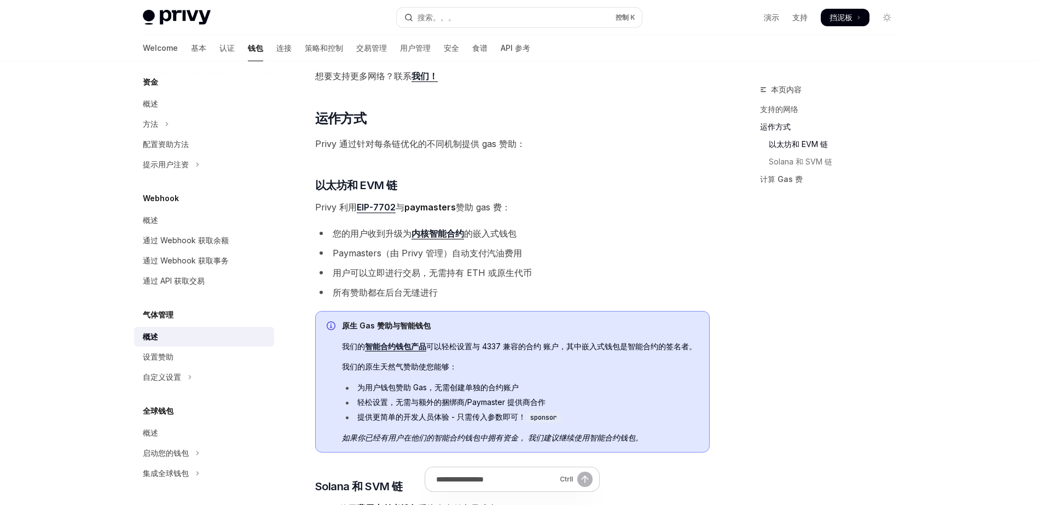
scroll to position [612, 0]
click at [450, 119] on h2 "​ 运作方式" at bounding box center [512, 118] width 394 height 18
click at [389, 108] on div "Privy 强大的 Gas 赞助 引擎允许您轻松赞助所有钱包的交易费用。 此功能允许您无缝地提取用户、资金或应用程序的 Gas 费用， 创造无摩擦的体验，而无…" at bounding box center [512, 147] width 394 height 1242
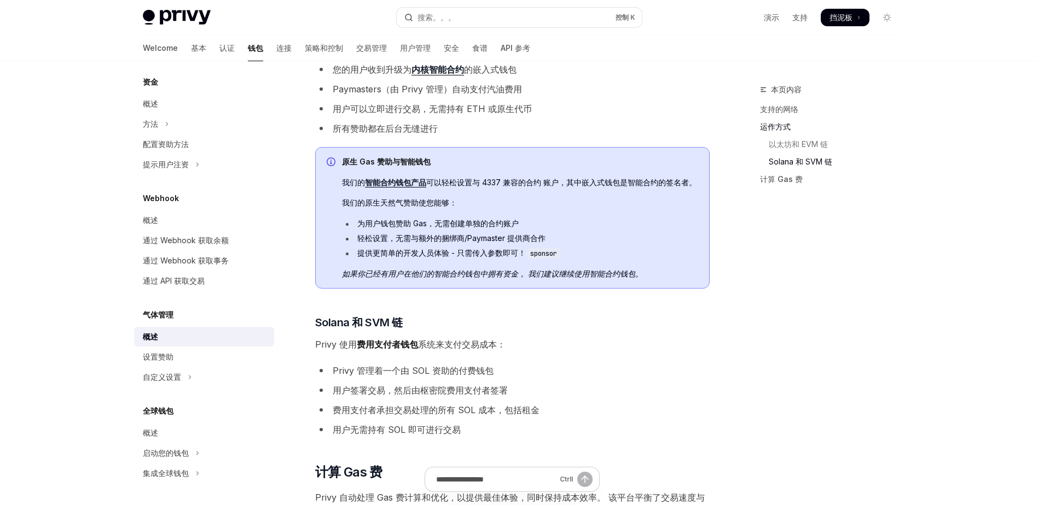
scroll to position [776, 0]
click at [590, 100] on ul "您的用户收到升级为 内核智能合约 的嵌入式钱包 Paymasters（由 Privy 管理）自动支付汽油费用 用户可以立即进行交易，无需持有 ETH 或原生代…" at bounding box center [512, 98] width 394 height 74
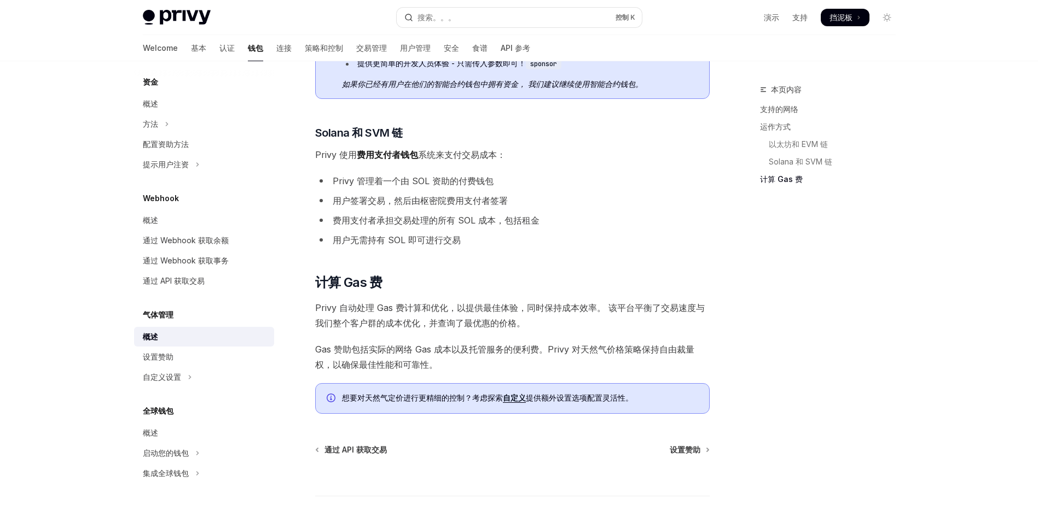
scroll to position [966, 0]
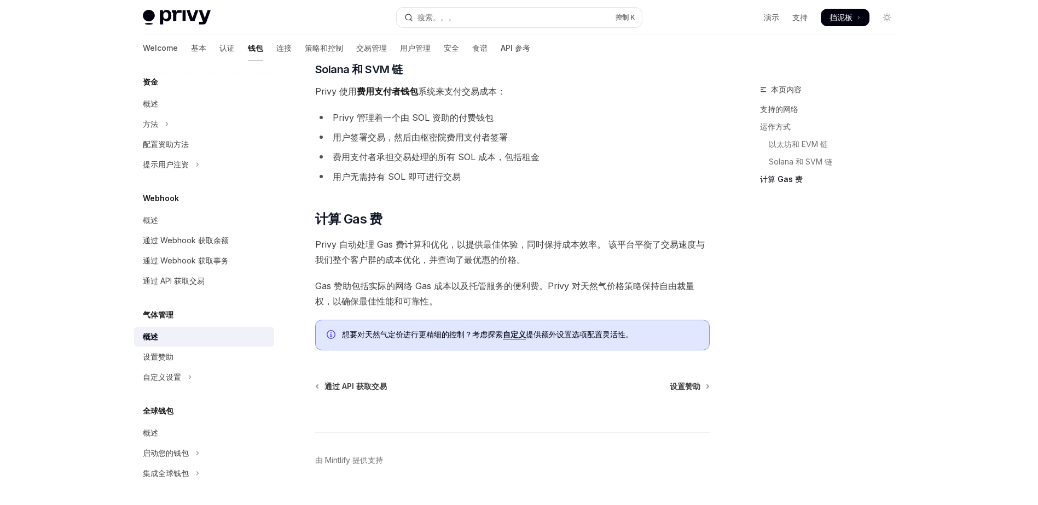
scroll to position [1051, 0]
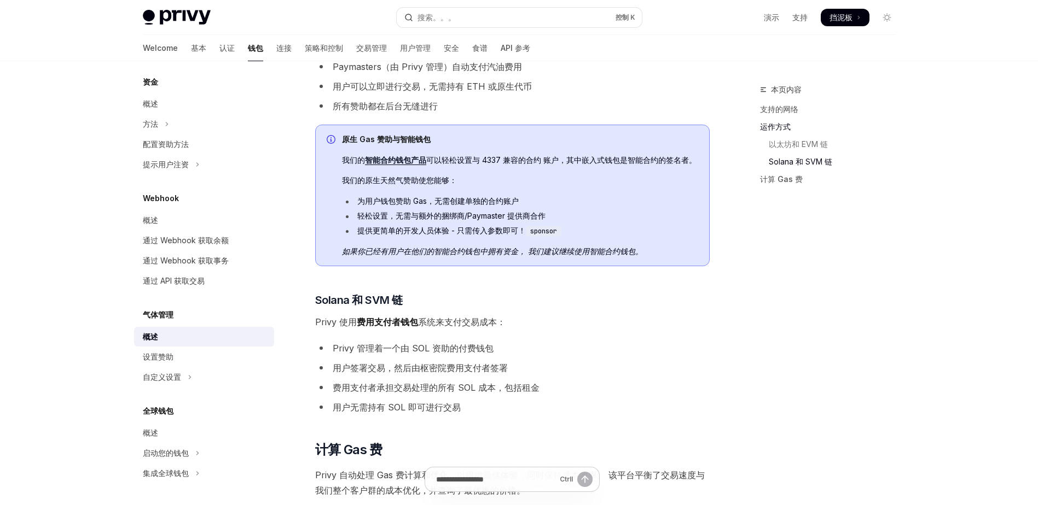
scroll to position [713, 0]
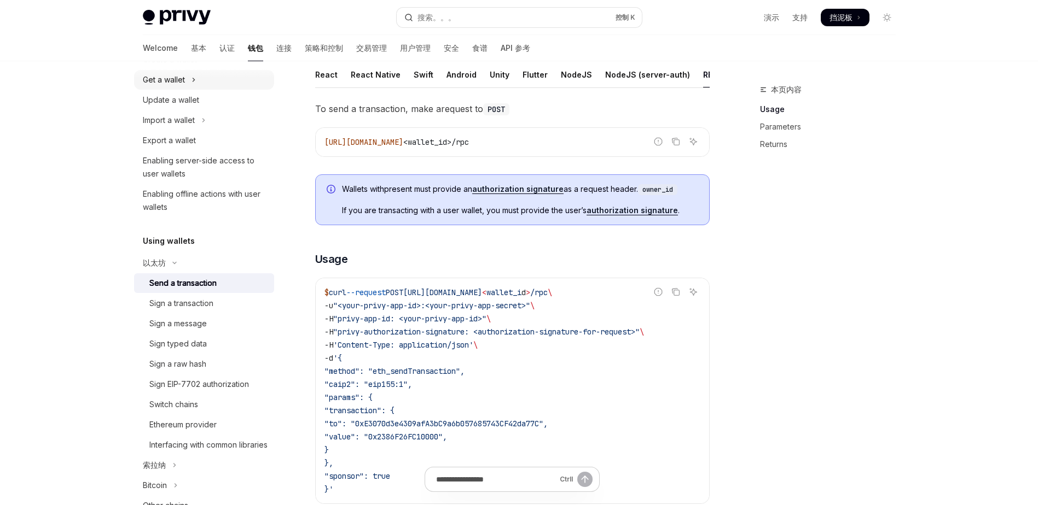
scroll to position [66, 0]
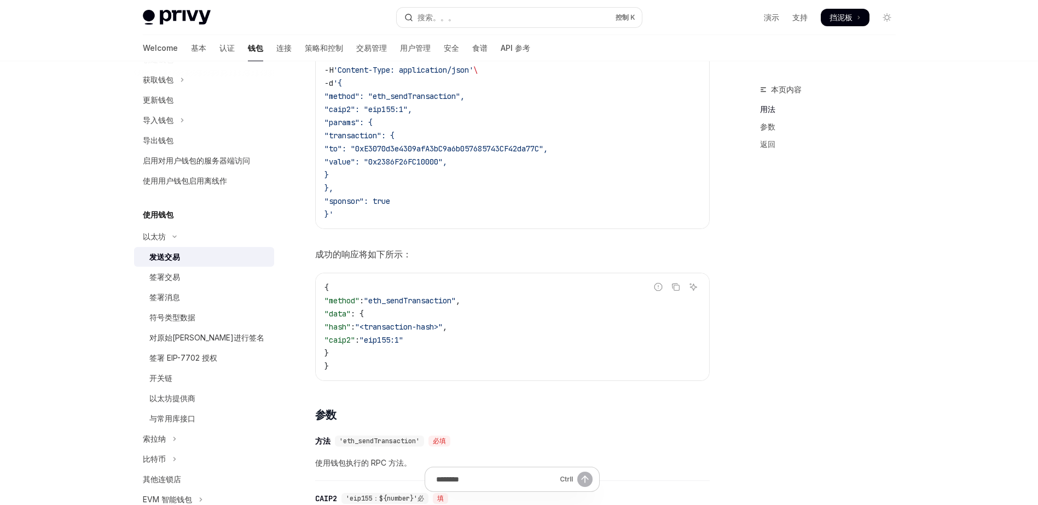
scroll to position [0, 0]
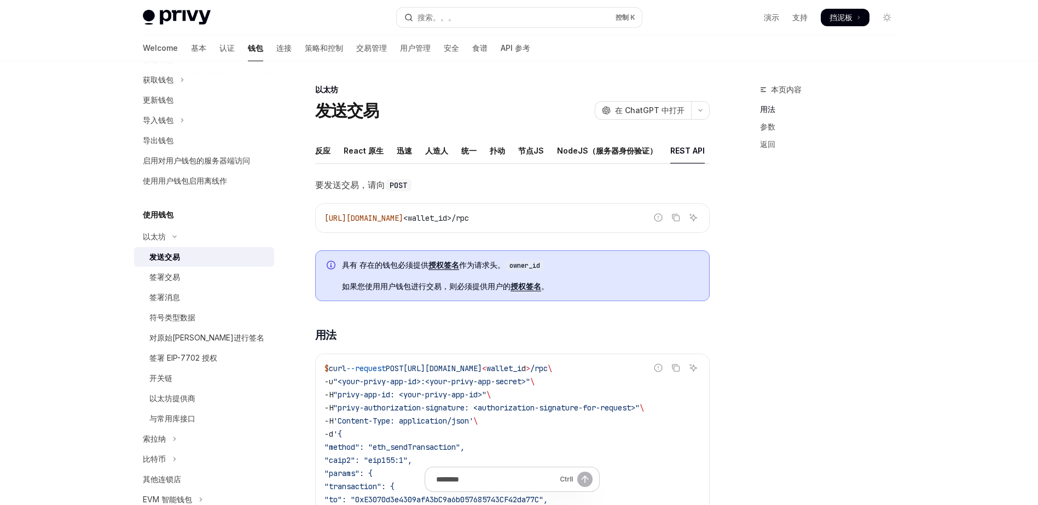
click at [679, 155] on font "REST API" at bounding box center [687, 150] width 34 height 13
click at [670, 153] on font "REST API" at bounding box center [687, 150] width 34 height 13
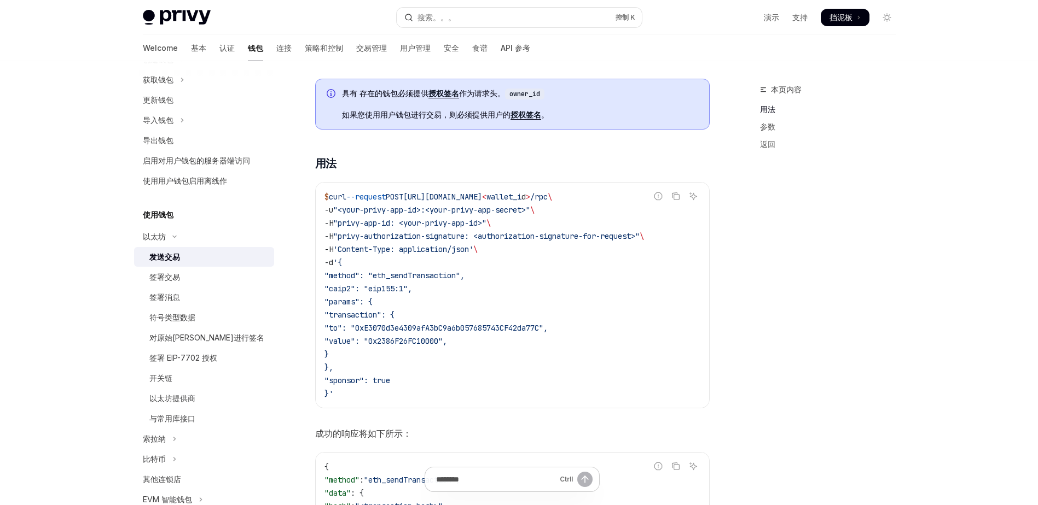
scroll to position [174, 0]
click at [447, 344] on span ""value": "0x2386F26FC10000"," at bounding box center [385, 339] width 123 height 10
copy span "0x2386F26FC10000"
click at [475, 162] on h3 "​ 用法" at bounding box center [512, 161] width 394 height 15
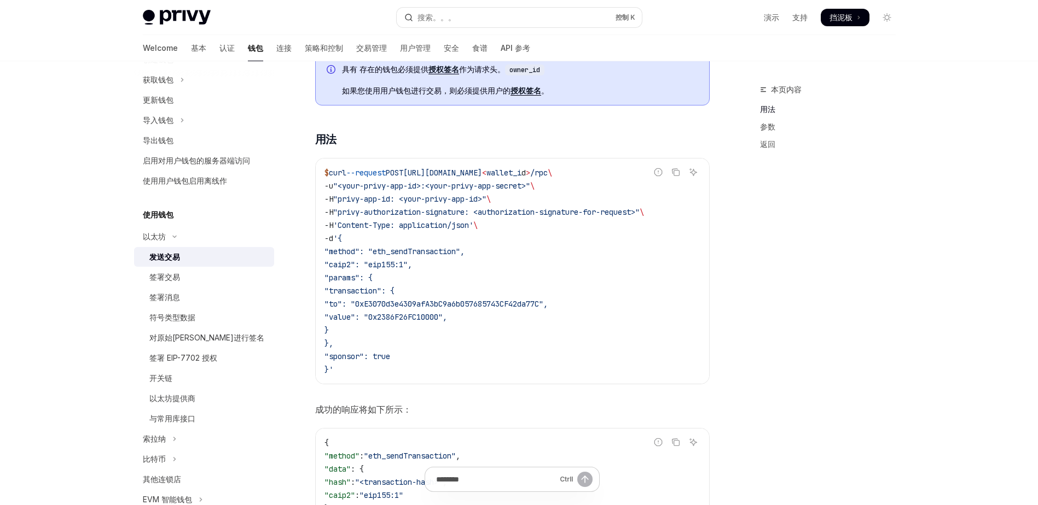
scroll to position [218, 0]
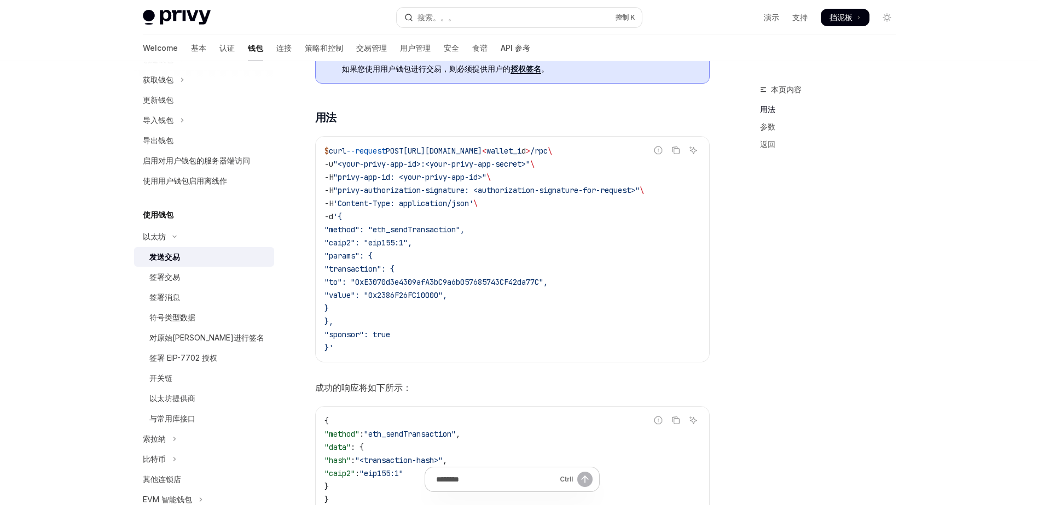
click at [505, 113] on div "要发送交易，请向 POST 报告错误的代码 复制 询问人工智能 https://api.privy.io/v1/wallets/ <wallet_id>/rp…" at bounding box center [512, 510] width 394 height 1101
click at [441, 119] on h3 "​ 用法" at bounding box center [512, 117] width 394 height 15
click at [398, 105] on div "要发送交易，请向 POST 报告错误的代码 复制 询问人工智能 https://api.privy.io/v1/wallets/ <wallet_id>/rp…" at bounding box center [512, 510] width 394 height 1101
click at [414, 108] on div "要发送交易，请向 POST 报告错误的代码 复制 询问人工智能 https://api.privy.io/v1/wallets/ <wallet_id>/rp…" at bounding box center [512, 510] width 394 height 1101
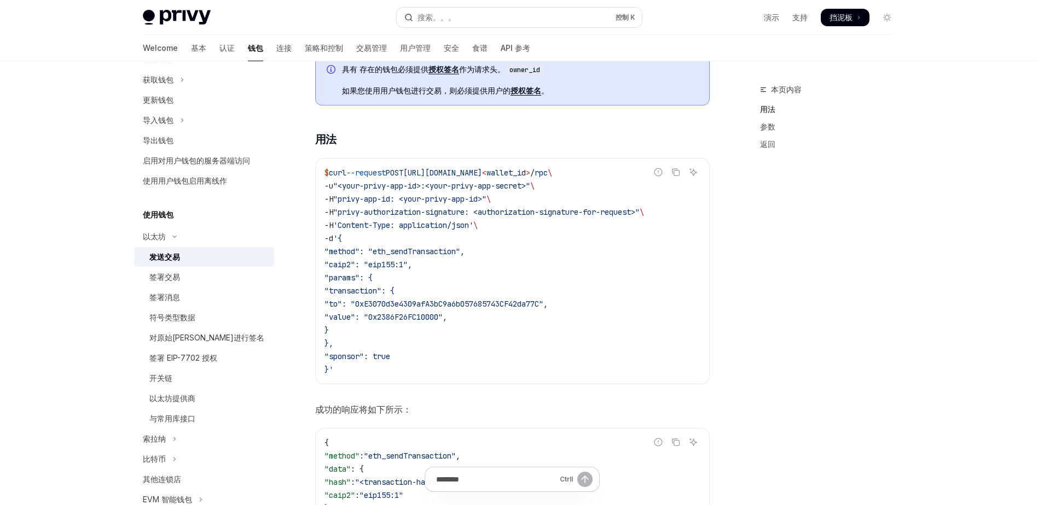
click at [447, 322] on span ""value": "0x2386F26FC10000"," at bounding box center [385, 317] width 123 height 10
copy span "0x2386F26FC10000"
click at [461, 296] on code "$ curl --request POST https://api.privy.io/v1/wallets/ < wallet_i d > /rpc \ -u…" at bounding box center [512, 271] width 376 height 210
click at [447, 322] on span ""value": "0x2386F26FC10000"," at bounding box center [385, 317] width 123 height 10
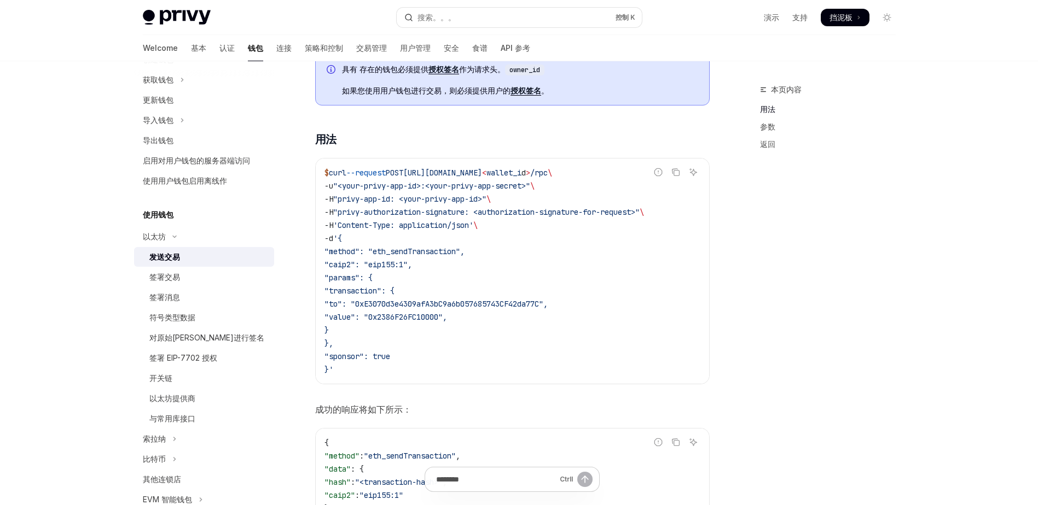
click at [447, 322] on span ""value": "0x2386F26FC10000"," at bounding box center [385, 317] width 123 height 10
copy span "0x2386F26FC10000"
click at [742, 267] on div "本页内容 用法 参数 返回" at bounding box center [821, 294] width 166 height 422
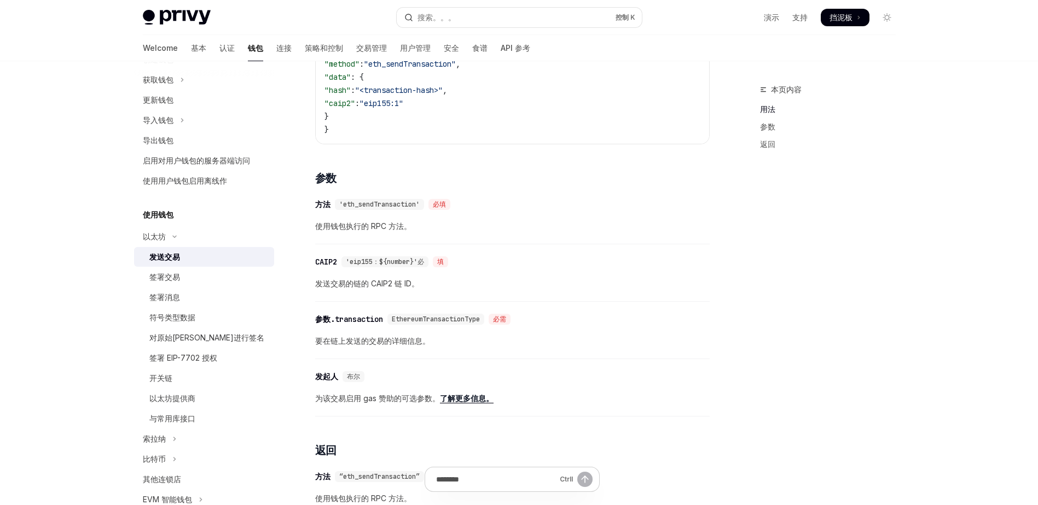
scroll to position [588, 0]
click at [191, 54] on link "基本" at bounding box center [198, 48] width 15 height 26
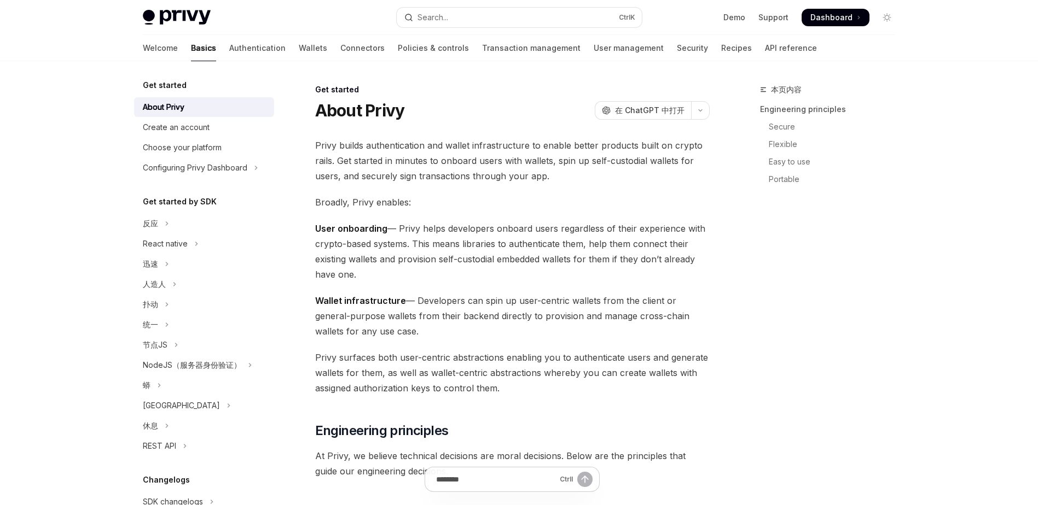
click at [191, 46] on link "Basics" at bounding box center [203, 48] width 25 height 26
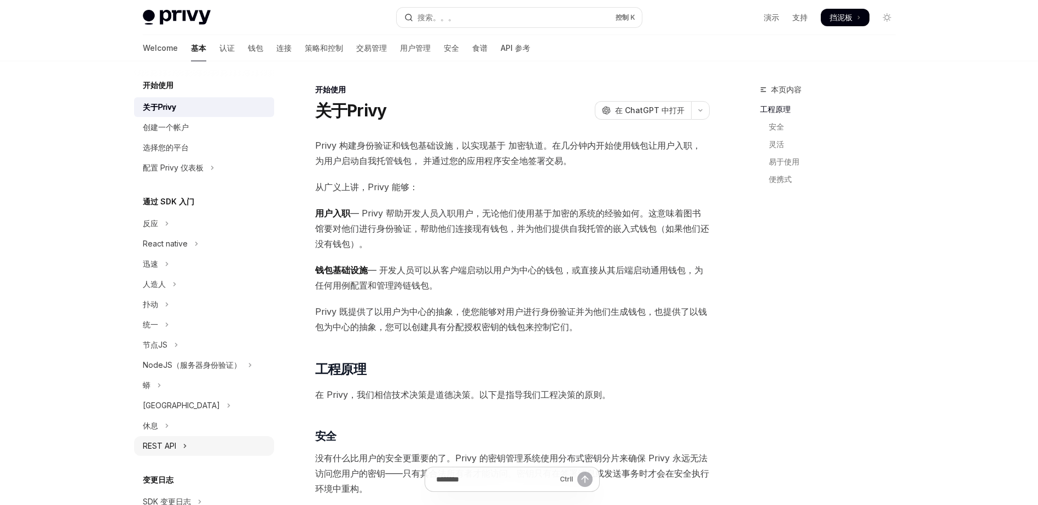
click at [184, 444] on icon "切换 REST API 部分" at bounding box center [185, 446] width 4 height 13
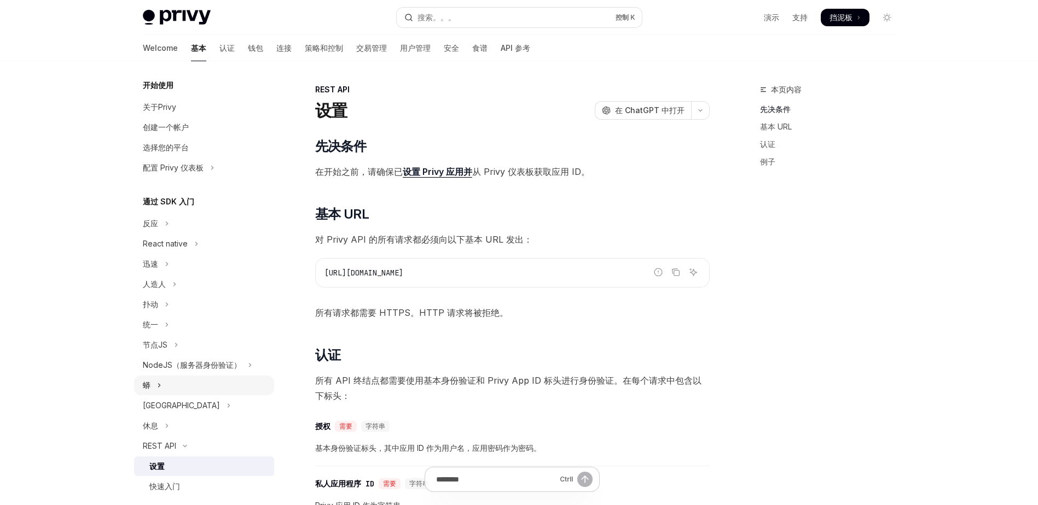
scroll to position [92, 0]
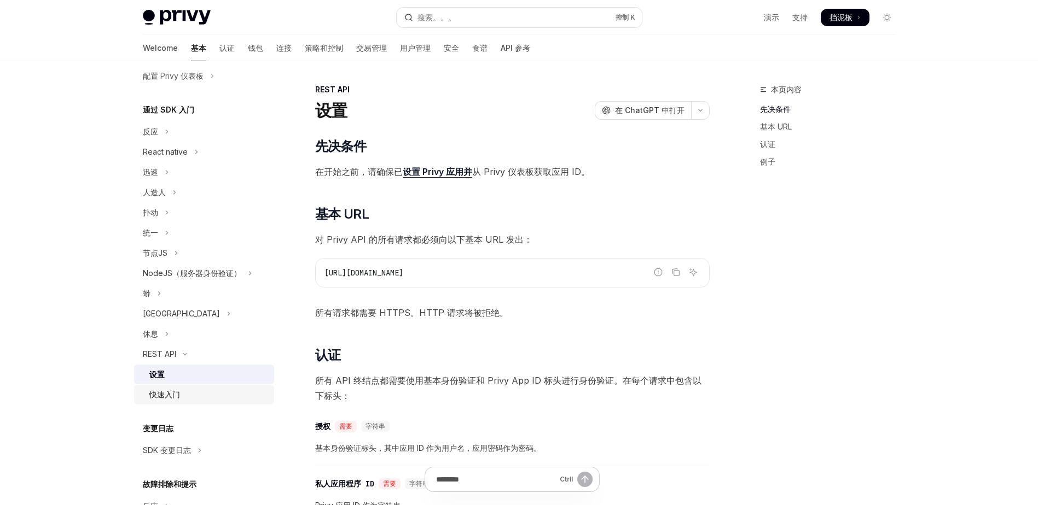
click at [183, 397] on div "快速入门" at bounding box center [208, 394] width 118 height 13
type textarea "*"
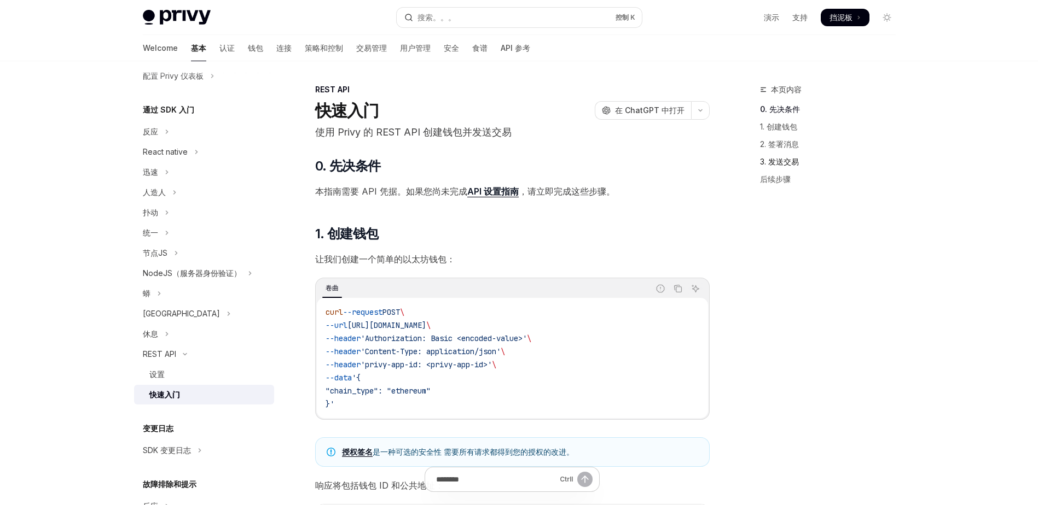
click at [786, 160] on link "3. 发送交易" at bounding box center [832, 162] width 144 height 18
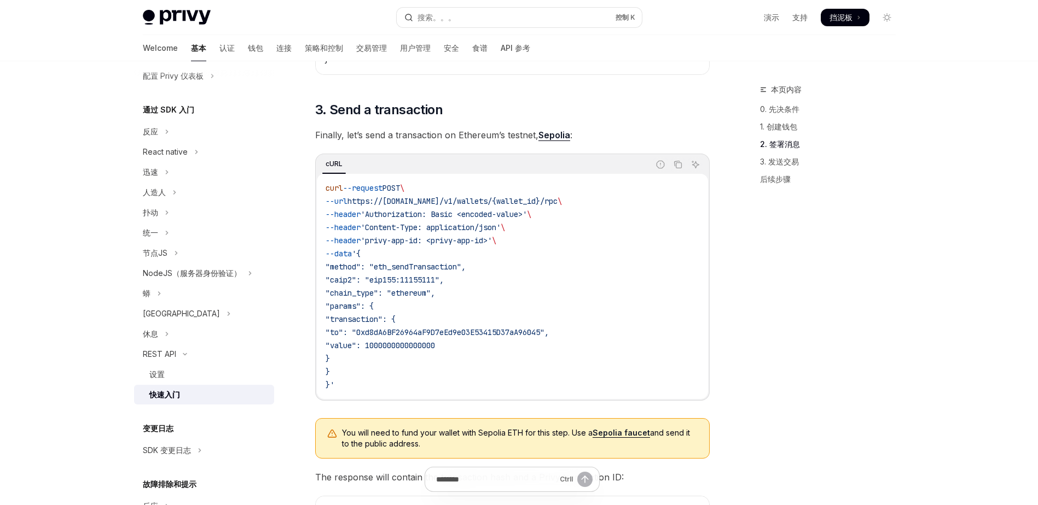
scroll to position [986, 0]
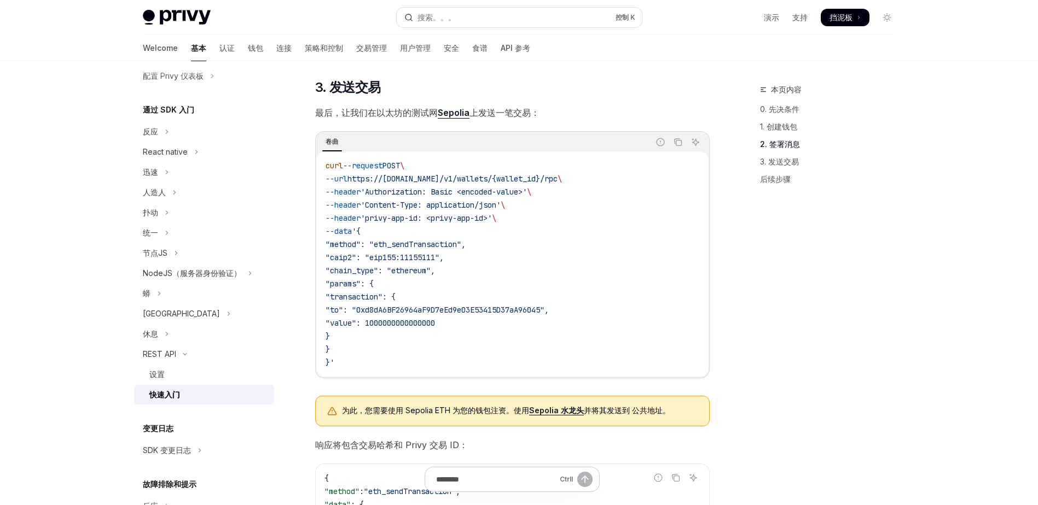
drag, startPoint x: 468, startPoint y: 326, endPoint x: 395, endPoint y: 326, distance: 73.3
click at [395, 326] on code "curl --request POST \ --url https://api.privy.io/v1/wallets/{wallet_id}/rpc \ -…" at bounding box center [512, 264] width 374 height 210
copy span "1000000000000000"
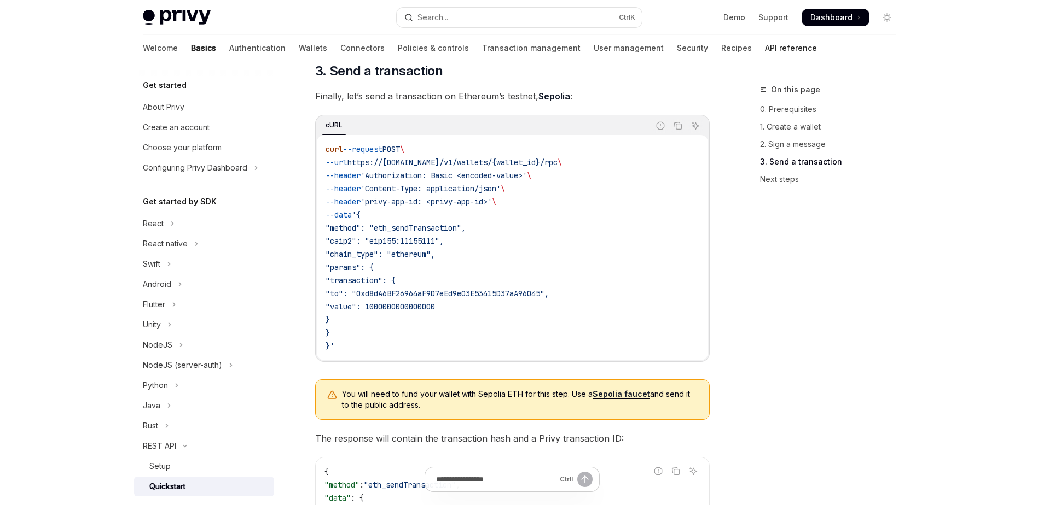
click at [765, 54] on link "API reference" at bounding box center [791, 48] width 52 height 26
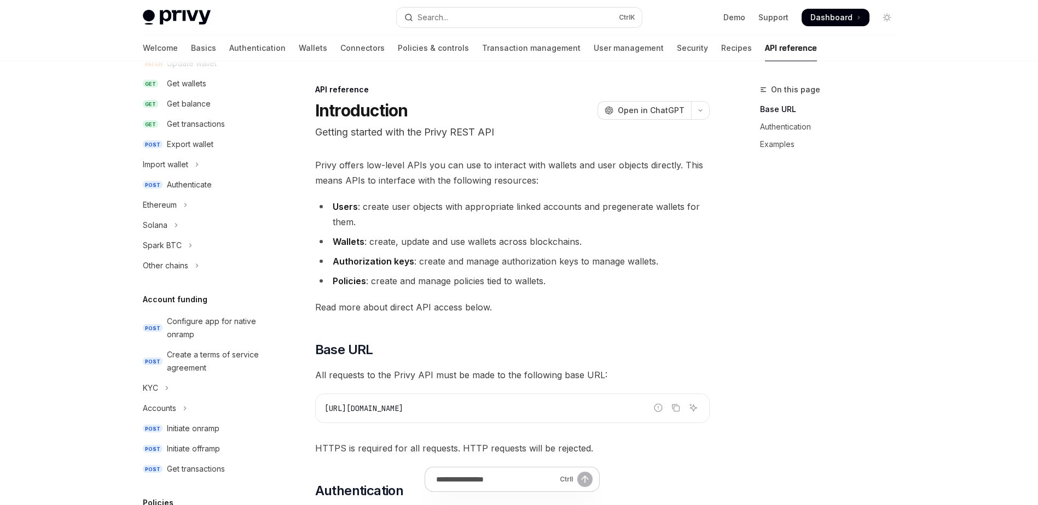
scroll to position [180, 0]
click at [180, 190] on div "Authenticate" at bounding box center [189, 185] width 45 height 13
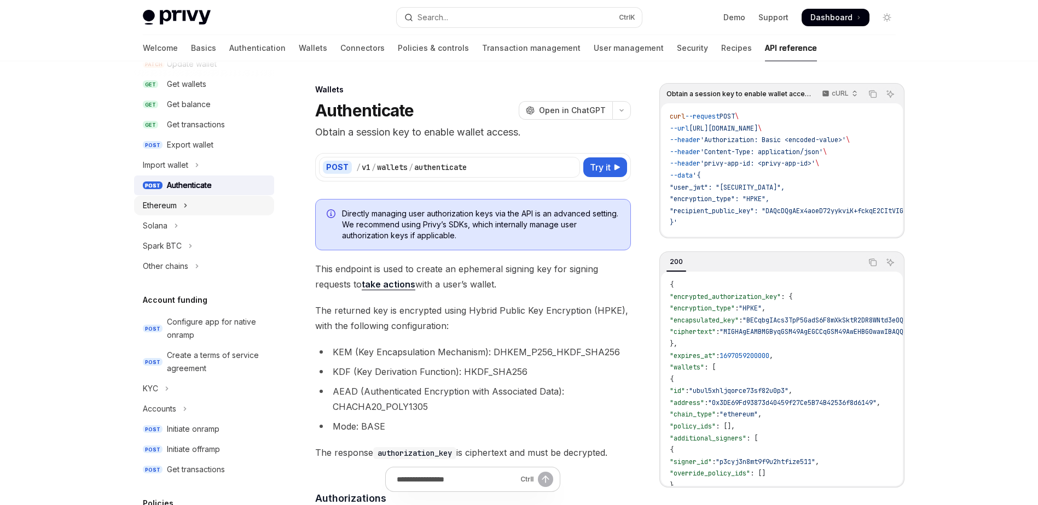
click at [173, 201] on div "Ethereum" at bounding box center [160, 205] width 34 height 13
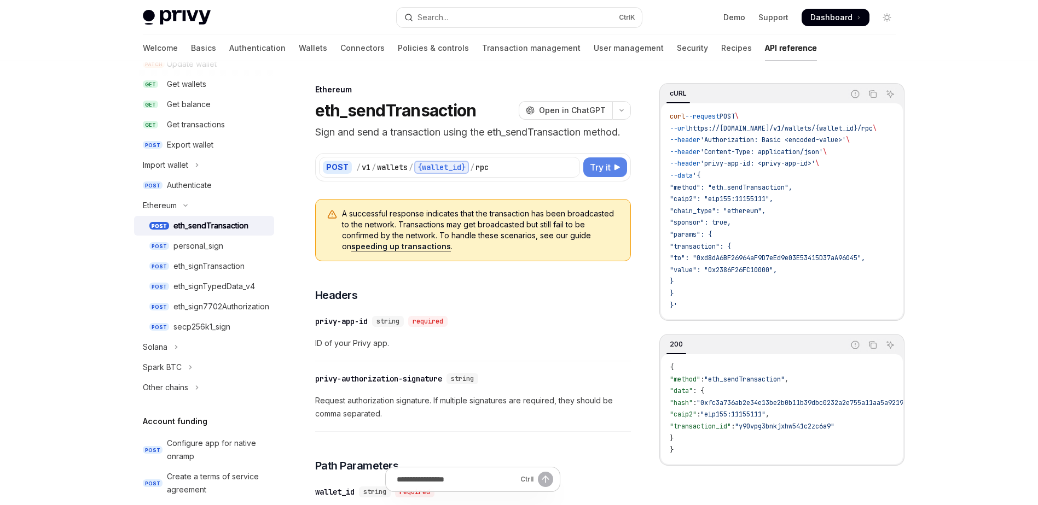
click at [612, 165] on button "Try it" at bounding box center [605, 168] width 44 height 20
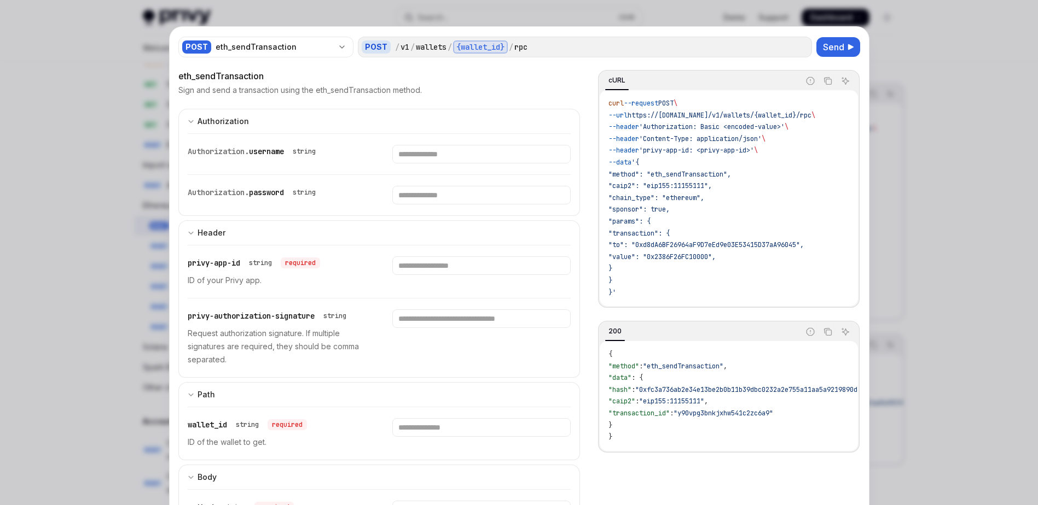
click at [882, 56] on div at bounding box center [519, 252] width 1038 height 505
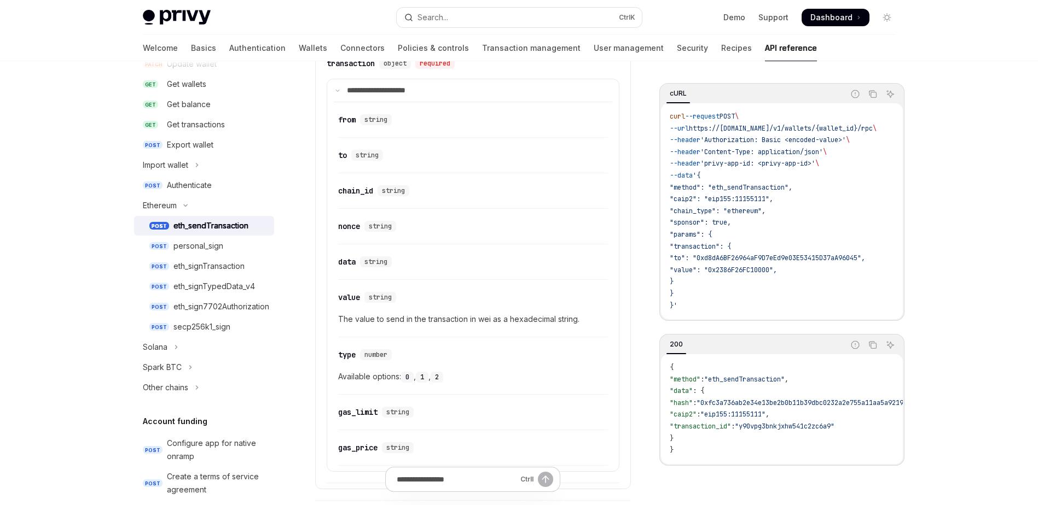
scroll to position [681, 0]
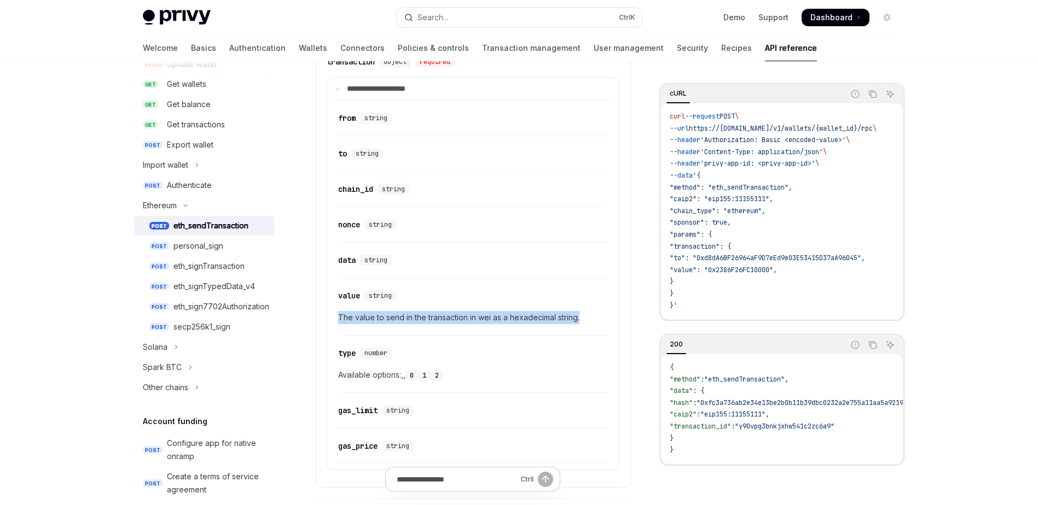
drag, startPoint x: 583, startPoint y: 319, endPoint x: 338, endPoint y: 312, distance: 244.6
click at [338, 312] on span "The value to send in the transaction in wei as a hexadecimal string." at bounding box center [473, 317] width 270 height 13
copy span "The value to send in the transaction in wei as a hexadecimal string."
click at [588, 318] on span "The value to send in the transaction in wei as a hexadecimal string." at bounding box center [473, 317] width 270 height 13
drag, startPoint x: 577, startPoint y: 316, endPoint x: 327, endPoint y: 312, distance: 250.0
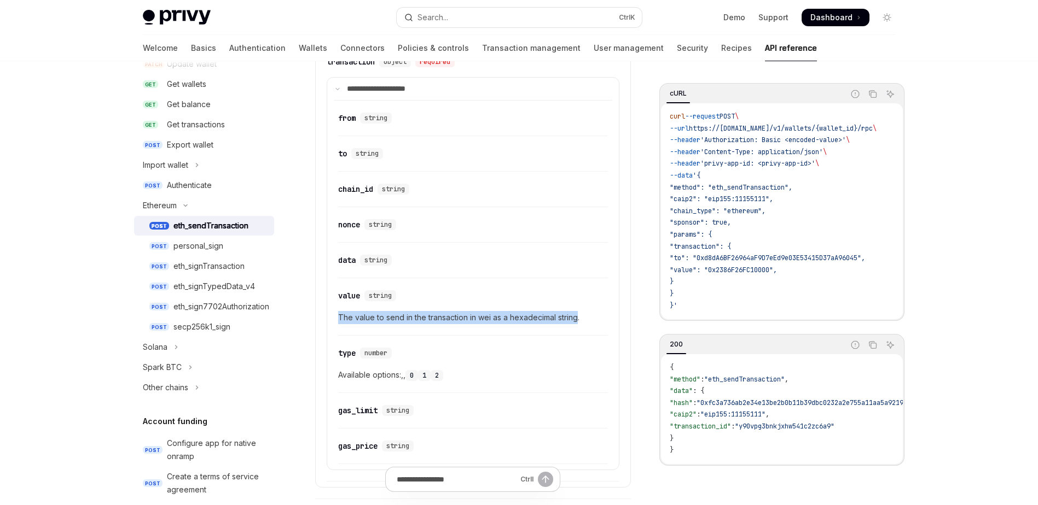
click at [327, 312] on details "**********" at bounding box center [473, 274] width 293 height 394
copy span "The value to send in the transaction in wei as a hexadecimal string"
click at [173, 341] on button "Solana" at bounding box center [204, 348] width 140 height 20
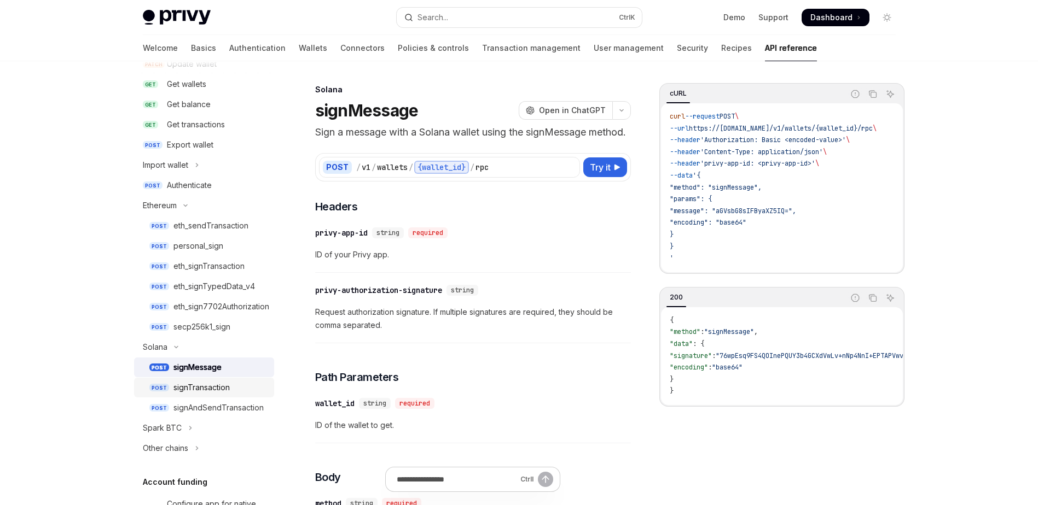
click at [220, 386] on div "signTransaction" at bounding box center [201, 387] width 56 height 13
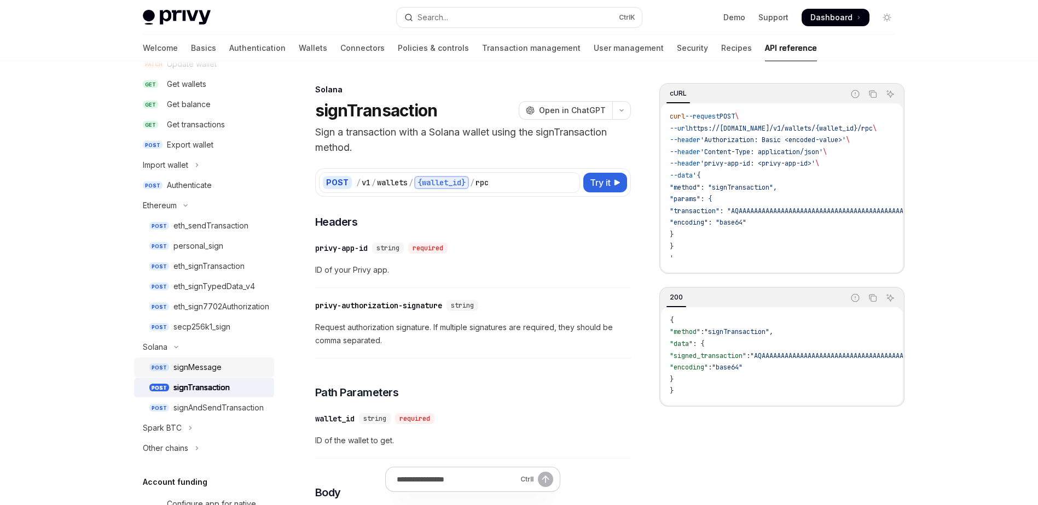
click at [206, 371] on div "signMessage" at bounding box center [197, 367] width 48 height 13
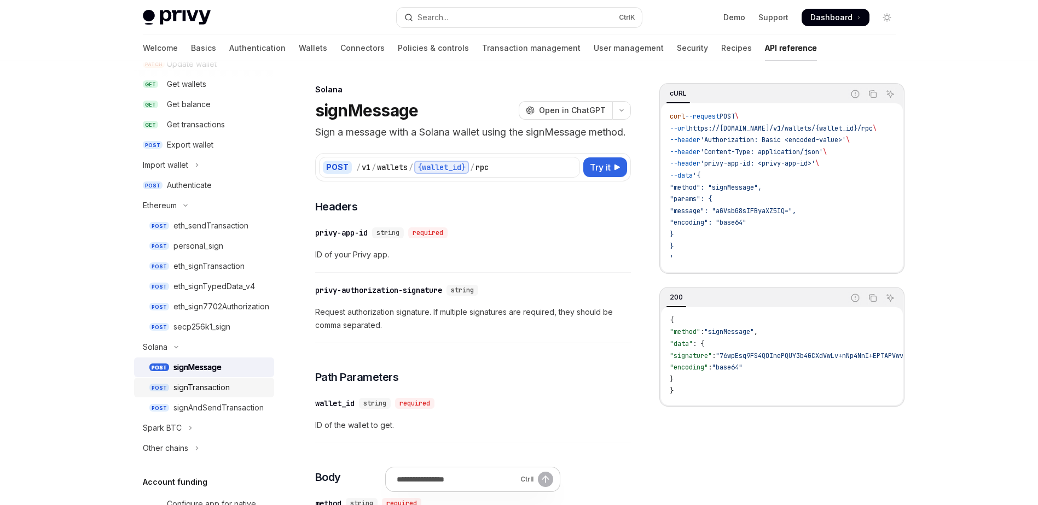
click at [196, 389] on div "signTransaction" at bounding box center [201, 387] width 56 height 13
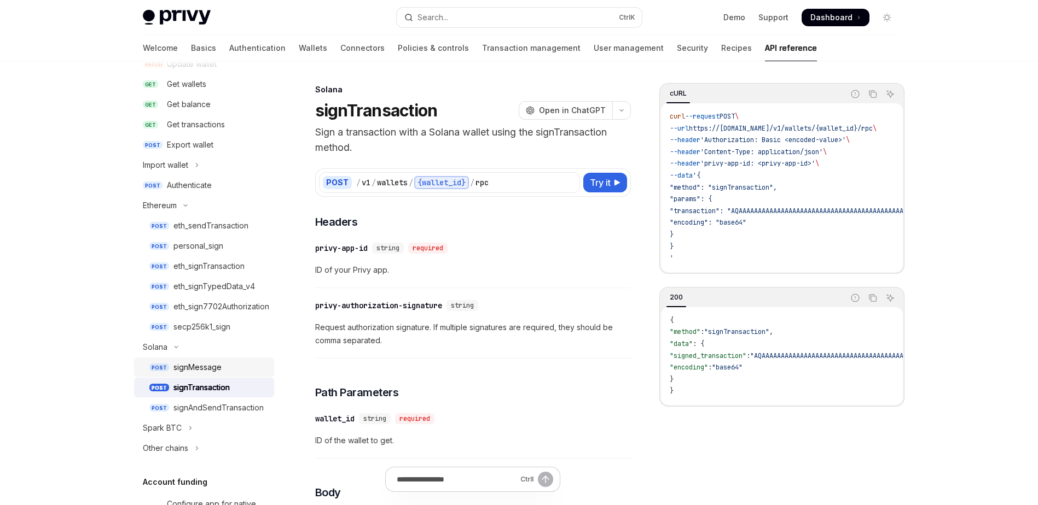
click at [196, 368] on div "signMessage" at bounding box center [197, 367] width 48 height 13
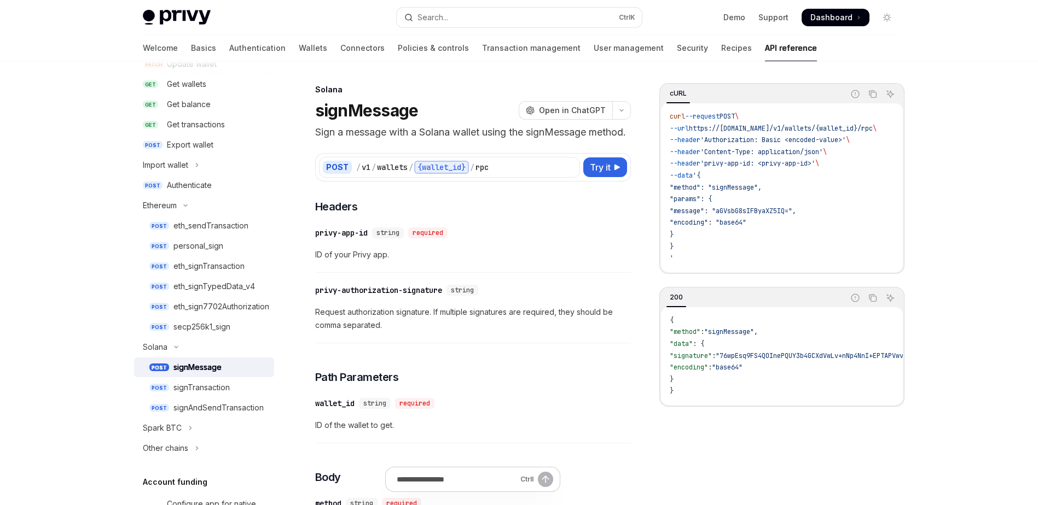
click at [215, 369] on div "signMessage" at bounding box center [197, 367] width 48 height 13
click at [191, 365] on div "signMessage" at bounding box center [197, 367] width 48 height 13
click at [214, 387] on div "signTransaction" at bounding box center [201, 387] width 56 height 13
type textarea "*"
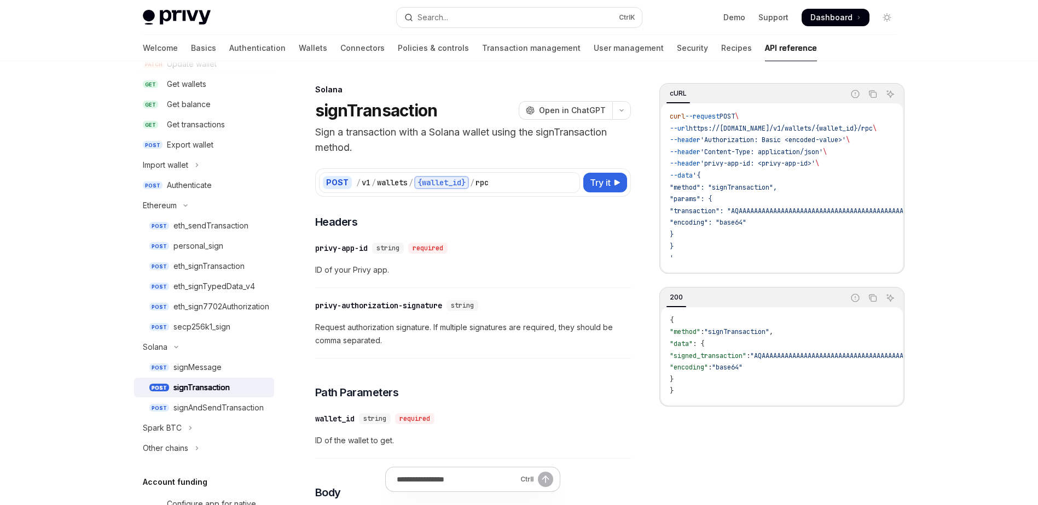
click at [421, 57] on div "Welcome Basics Authentication Wallets Connectors Policies & controls Transactio…" at bounding box center [480, 48] width 674 height 26
